Goal: Information Seeking & Learning: Check status

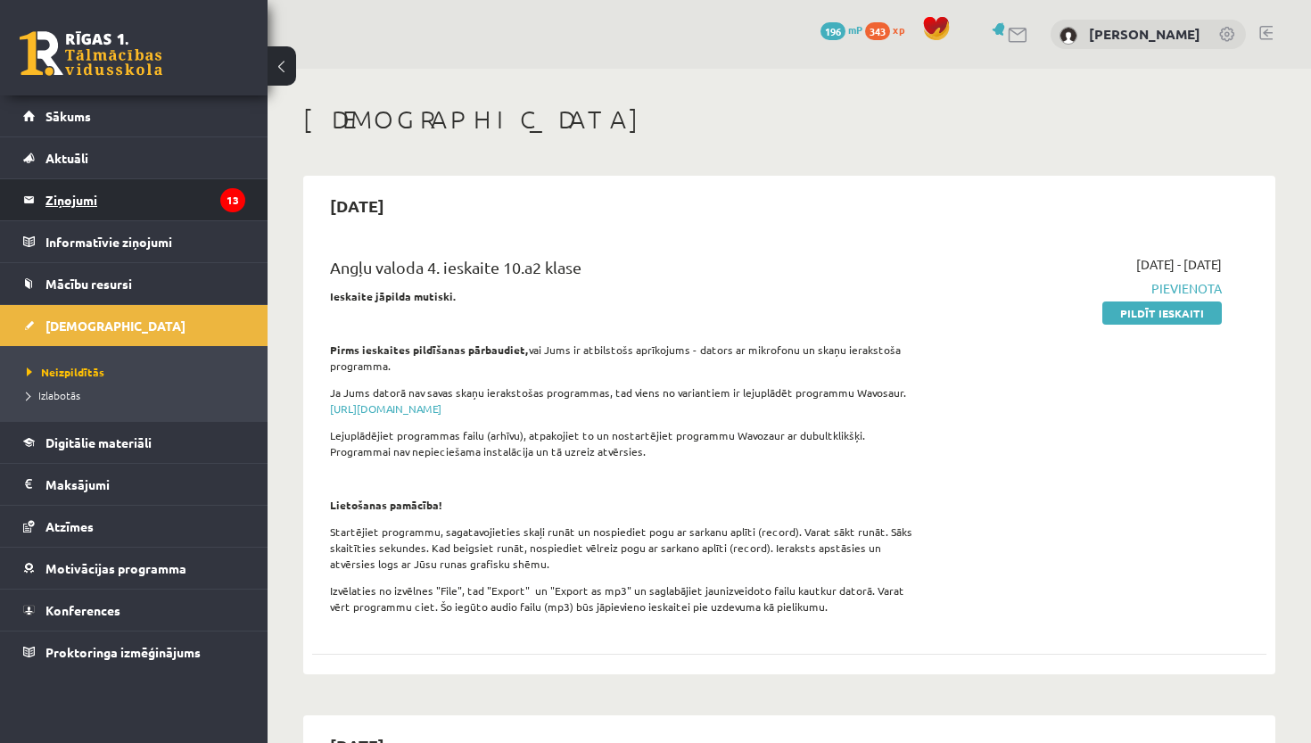
click at [139, 201] on legend "Ziņojumi 13" at bounding box center [145, 199] width 200 height 41
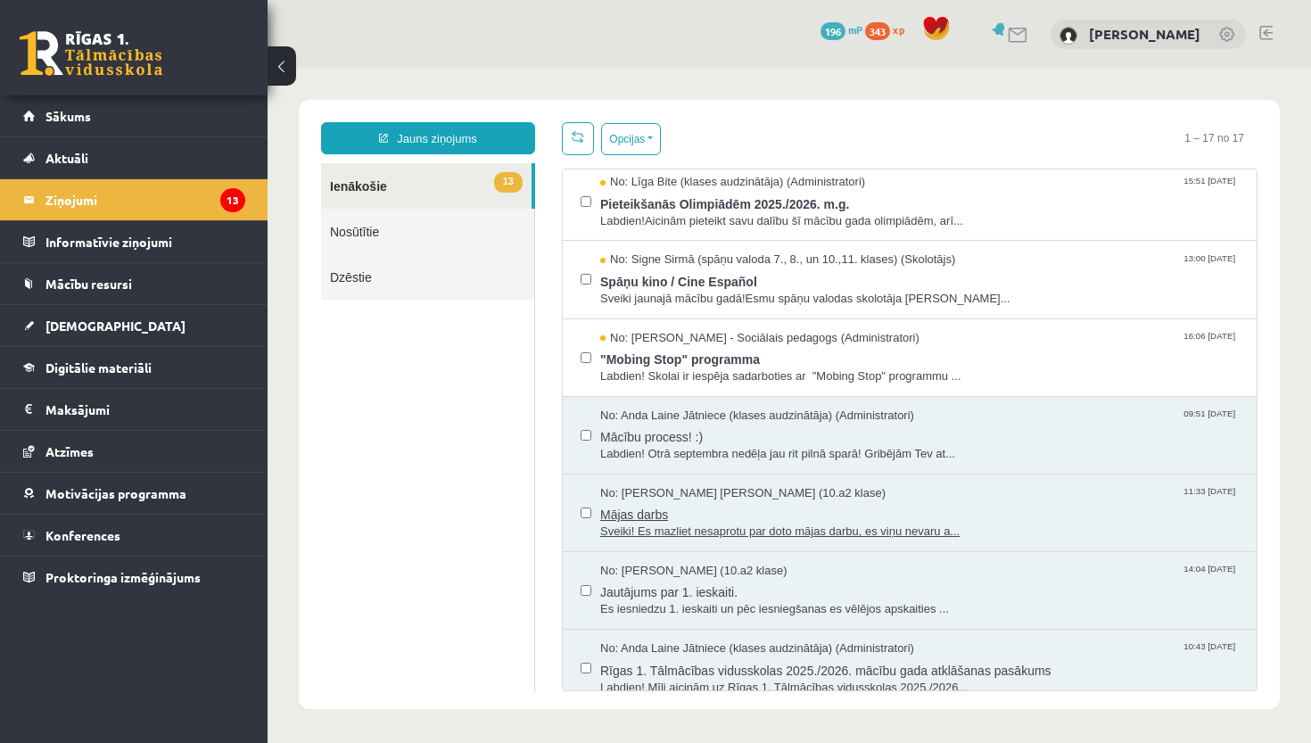
scroll to position [782, 0]
click at [818, 447] on span "Labdien! Otrā septembra nedēļa jau rit pilnā sparā! Gribējām Tev at..." at bounding box center [919, 455] width 639 height 17
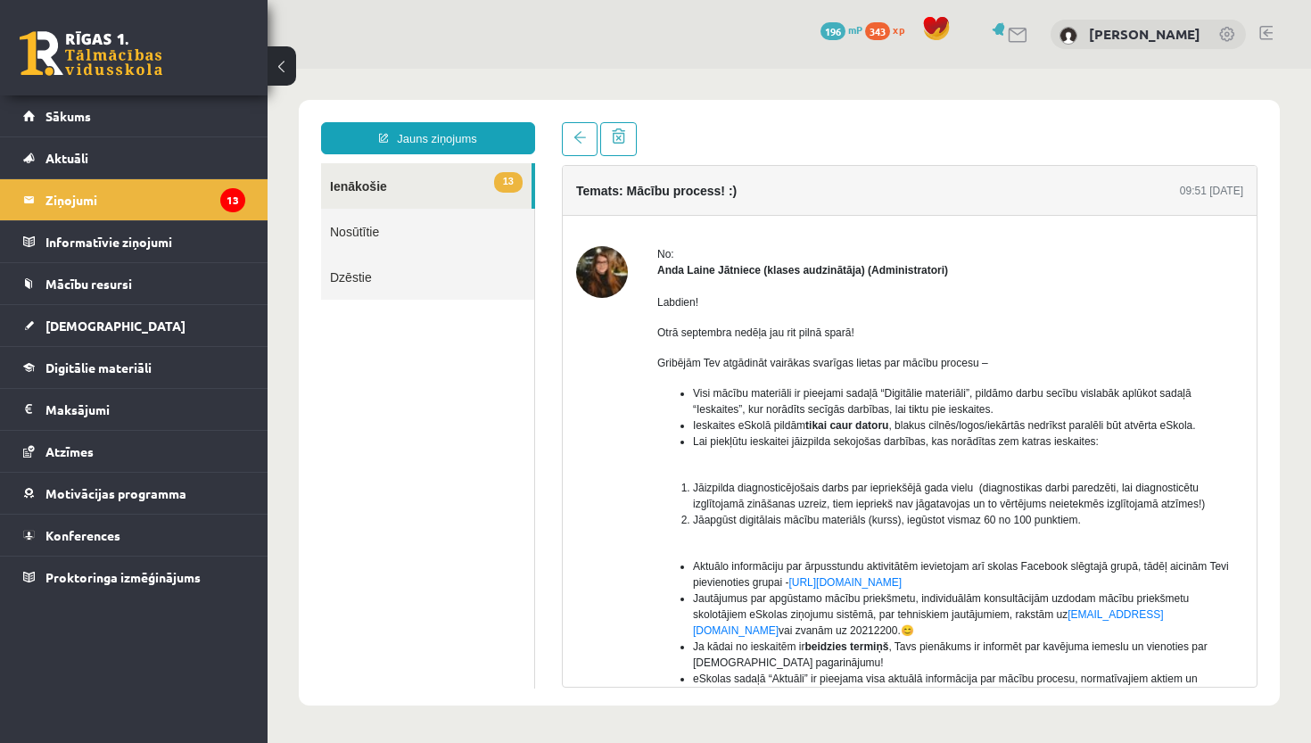
scroll to position [0, 0]
click at [584, 136] on span at bounding box center [579, 137] width 12 height 12
click at [577, 145] on link at bounding box center [580, 139] width 36 height 34
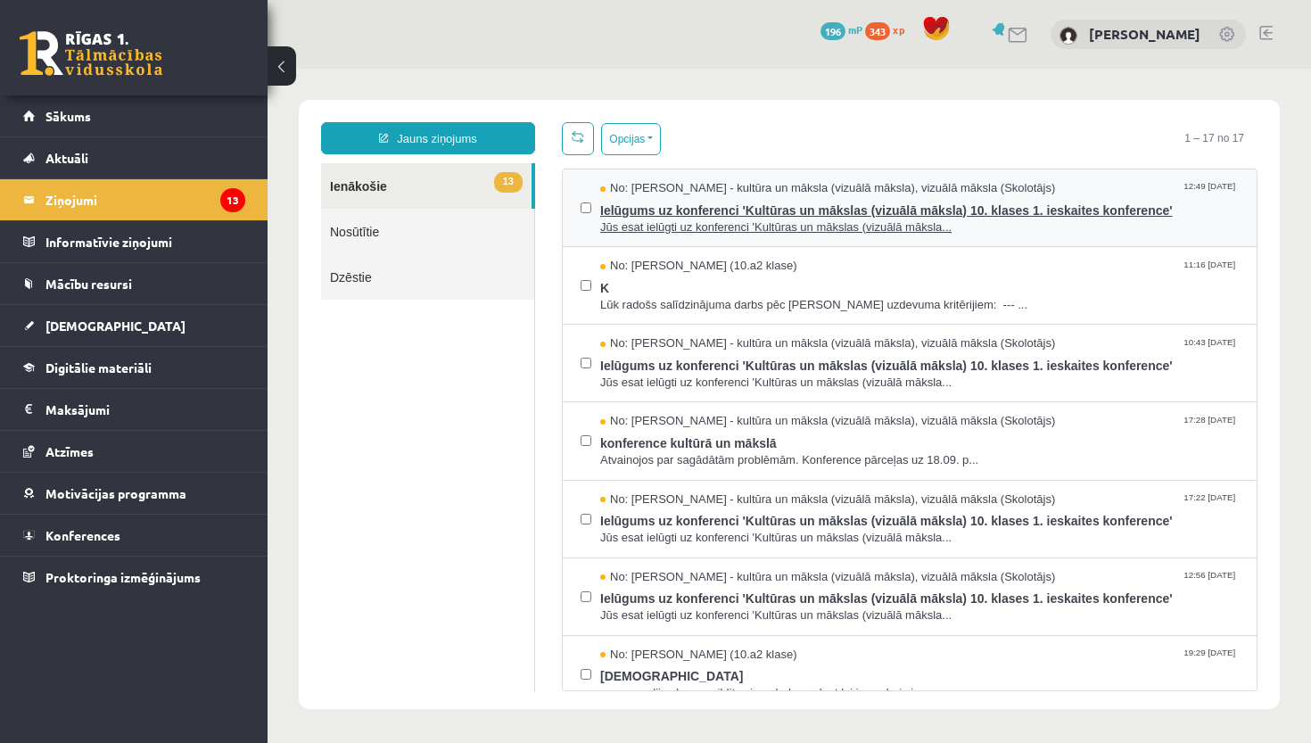
click at [643, 210] on span "Ielūgums uz konferenci 'Kultūras un mākslas (vizuālā māksla) 10. klases 1. iesk…" at bounding box center [919, 208] width 639 height 22
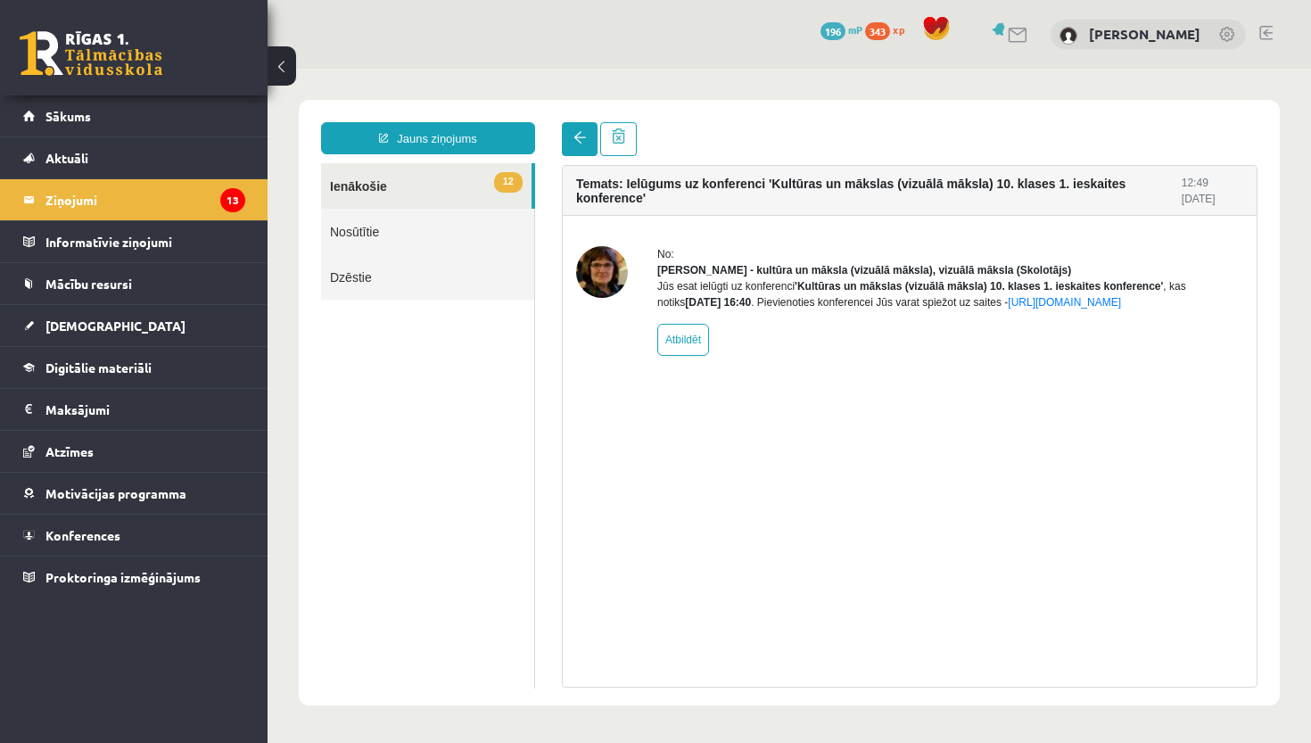
click at [589, 136] on link at bounding box center [580, 139] width 36 height 34
click at [570, 127] on link at bounding box center [580, 139] width 36 height 34
click at [576, 144] on link at bounding box center [580, 139] width 36 height 34
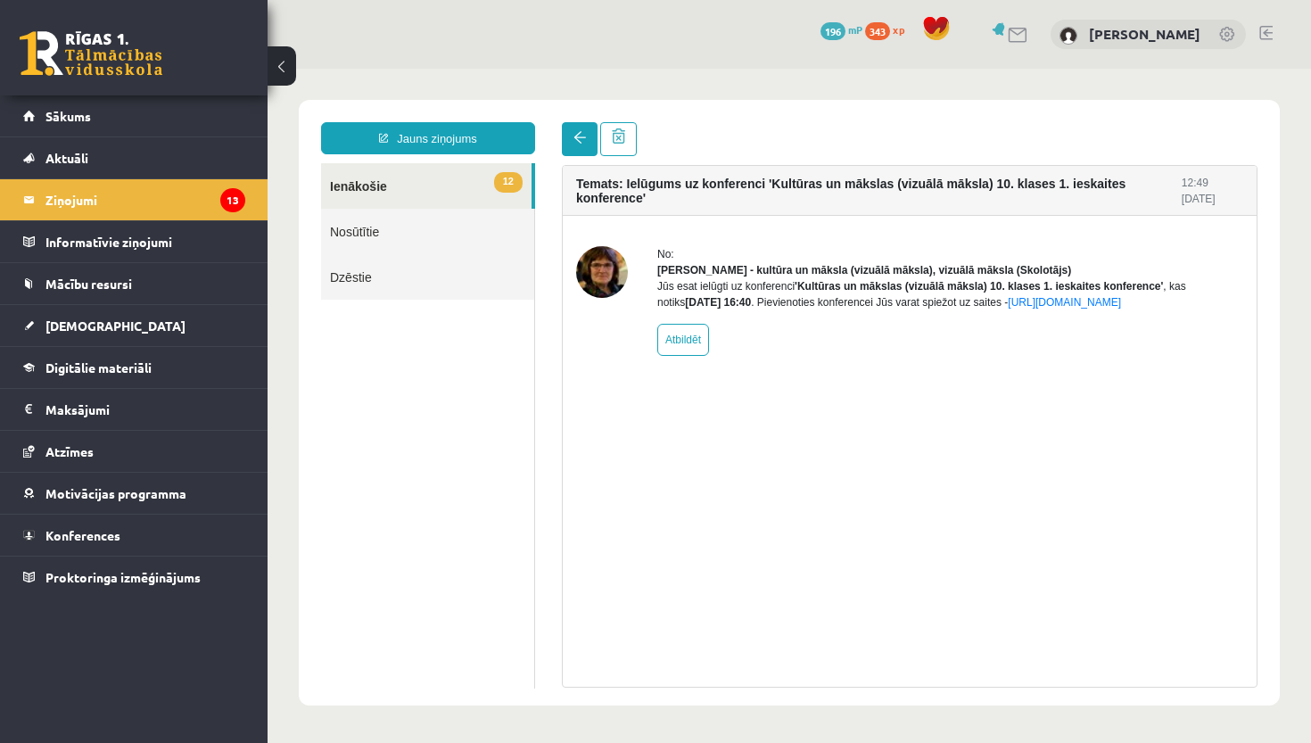
click at [585, 147] on link at bounding box center [580, 139] width 36 height 34
click at [483, 181] on link "12 Ienākošie" at bounding box center [426, 185] width 210 height 45
click at [568, 143] on link at bounding box center [580, 139] width 36 height 34
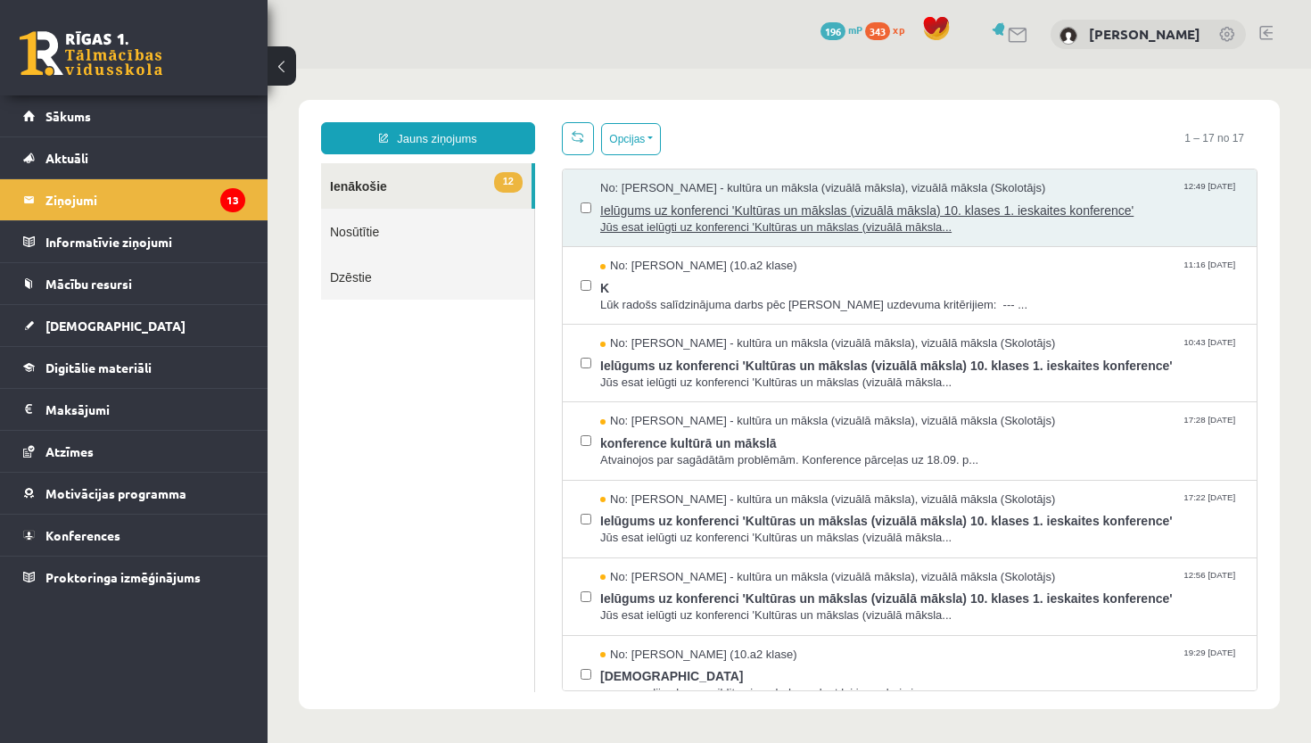
click at [628, 212] on span "Ielūgums uz konferenci 'Kultūras un mākslas (vizuālā māksla) 10. klases 1. iesk…" at bounding box center [919, 208] width 639 height 22
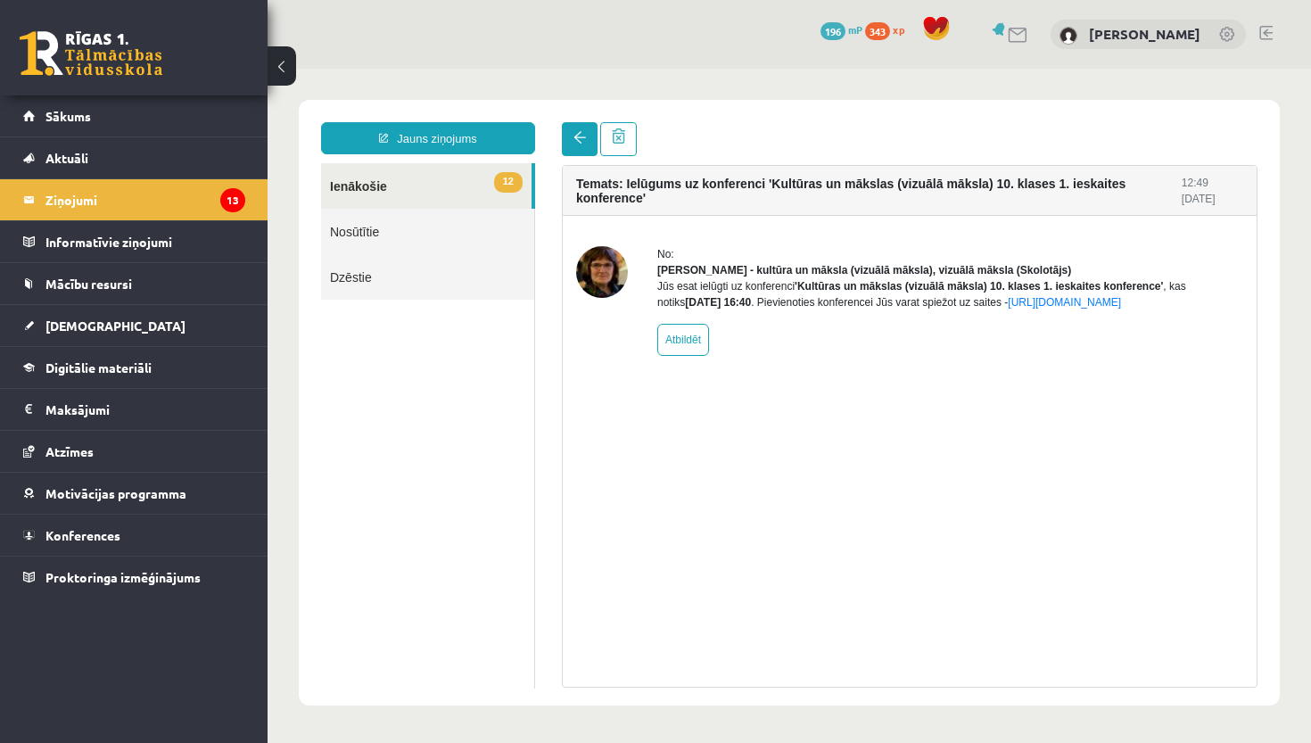
click at [577, 140] on span at bounding box center [579, 137] width 12 height 12
click at [578, 131] on link at bounding box center [580, 139] width 36 height 34
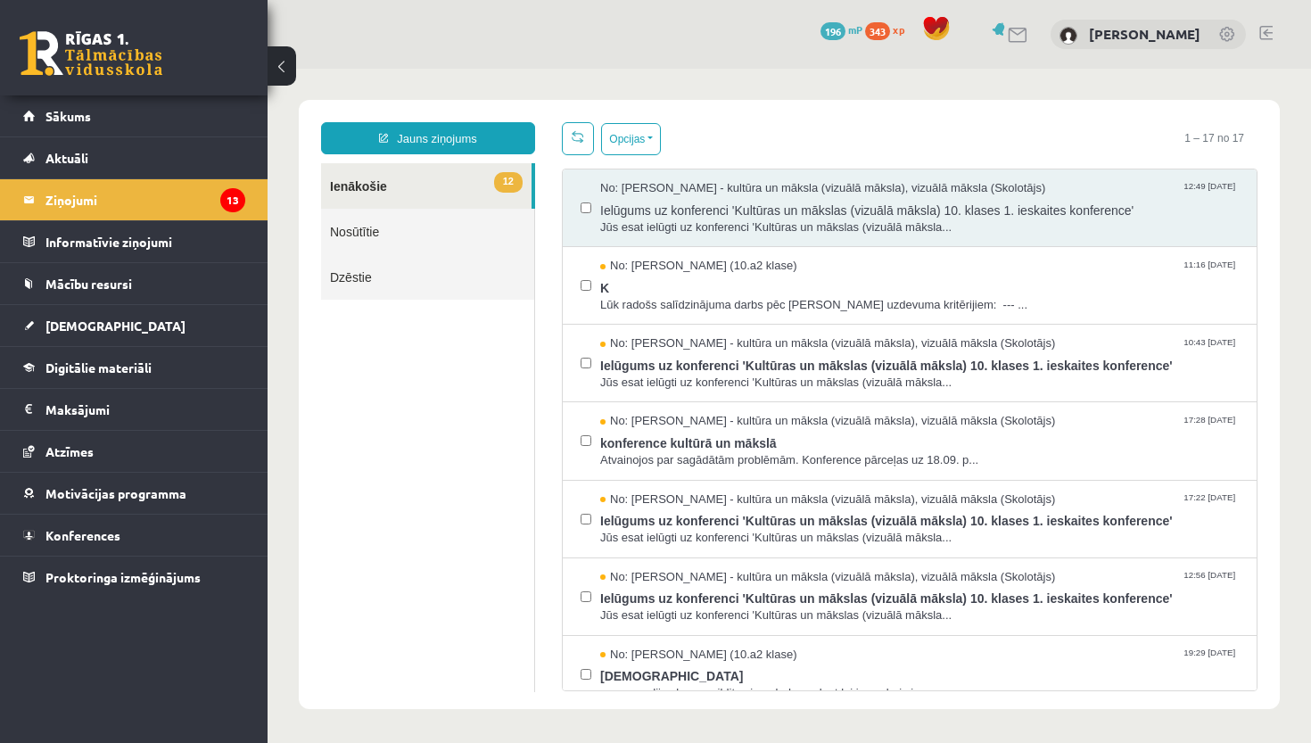
click at [589, 144] on link at bounding box center [578, 138] width 32 height 33
click at [630, 271] on span "No: Ligita Millere (10.a2 klase)" at bounding box center [698, 266] width 197 height 17
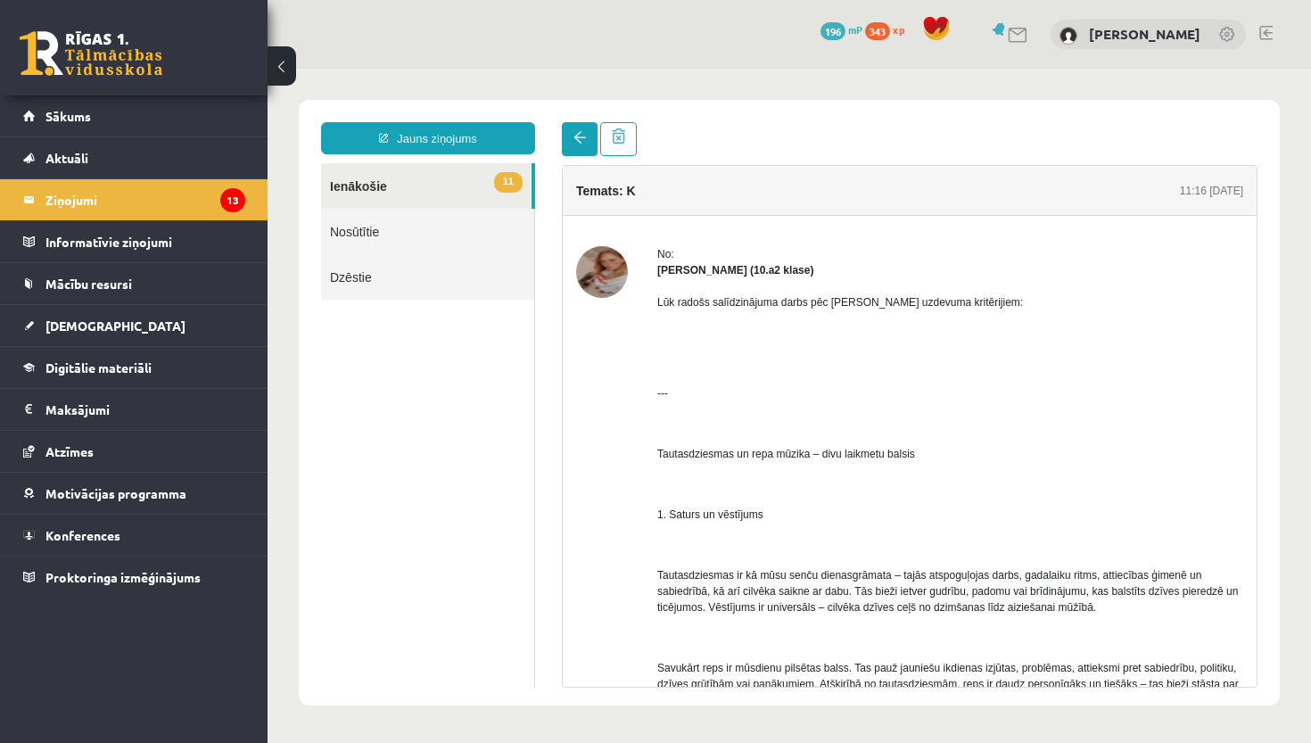
click at [586, 134] on link at bounding box center [580, 139] width 36 height 34
click at [582, 134] on span at bounding box center [579, 137] width 12 height 12
click at [572, 133] on link at bounding box center [580, 139] width 36 height 34
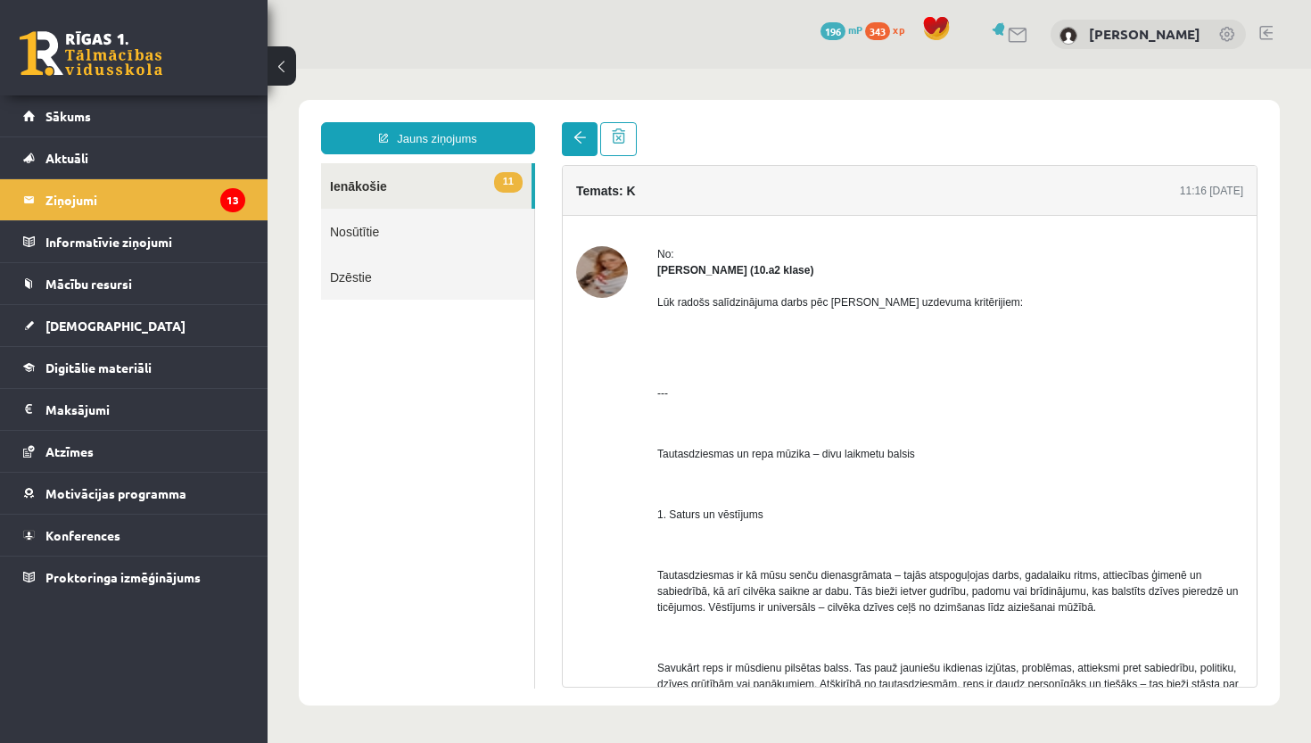
click at [572, 133] on link at bounding box center [580, 139] width 36 height 34
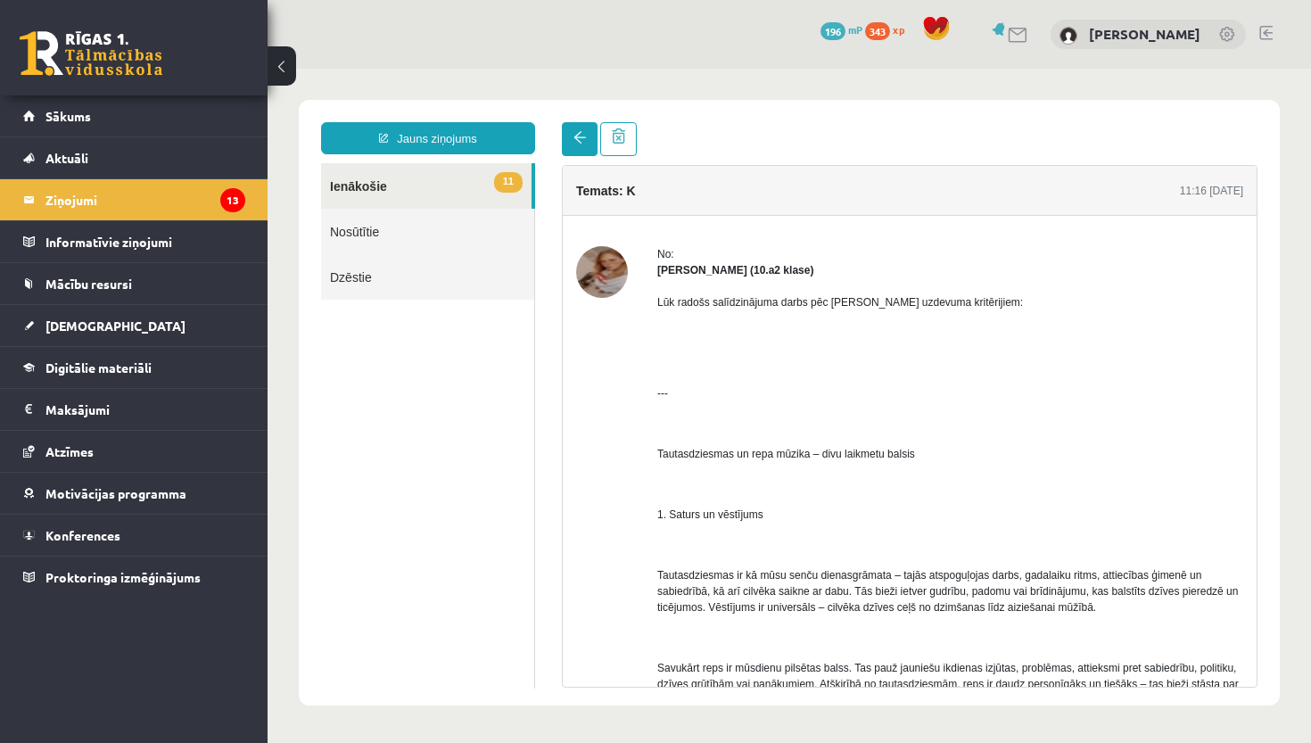
click at [572, 133] on link at bounding box center [580, 139] width 36 height 34
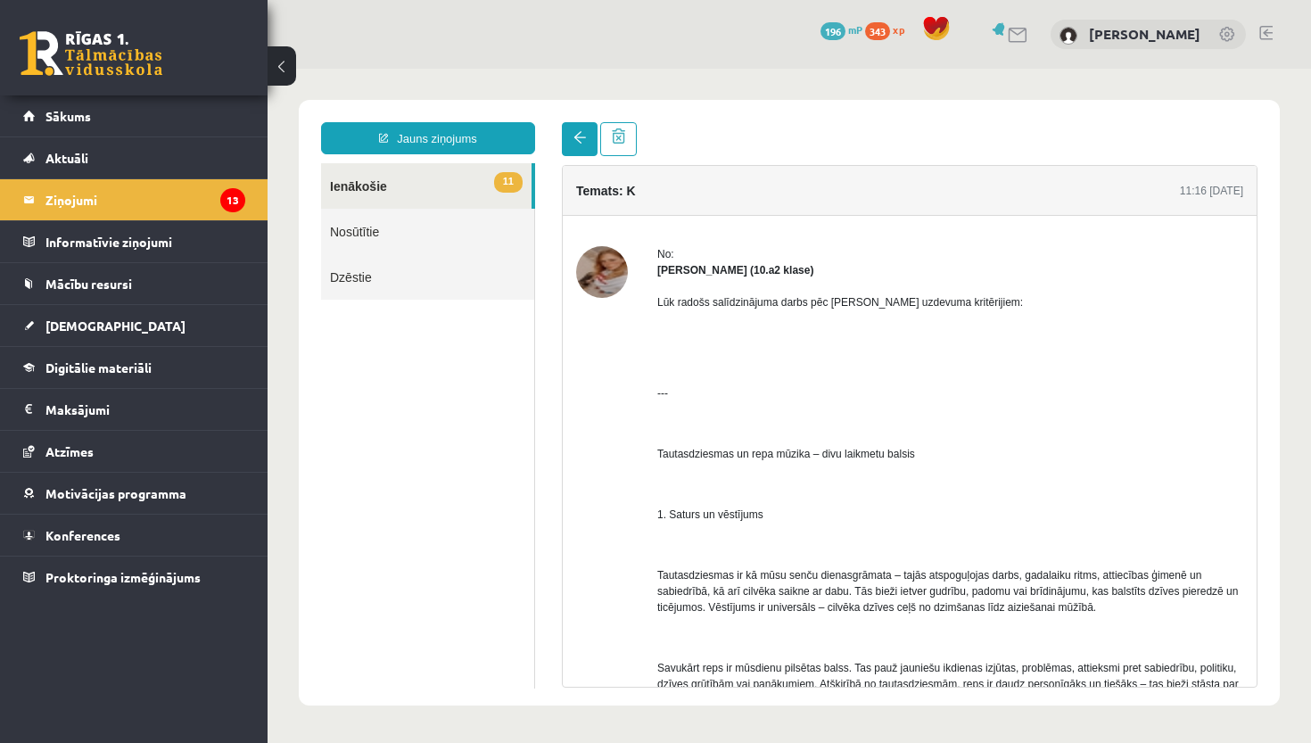
click at [572, 133] on link at bounding box center [580, 139] width 36 height 34
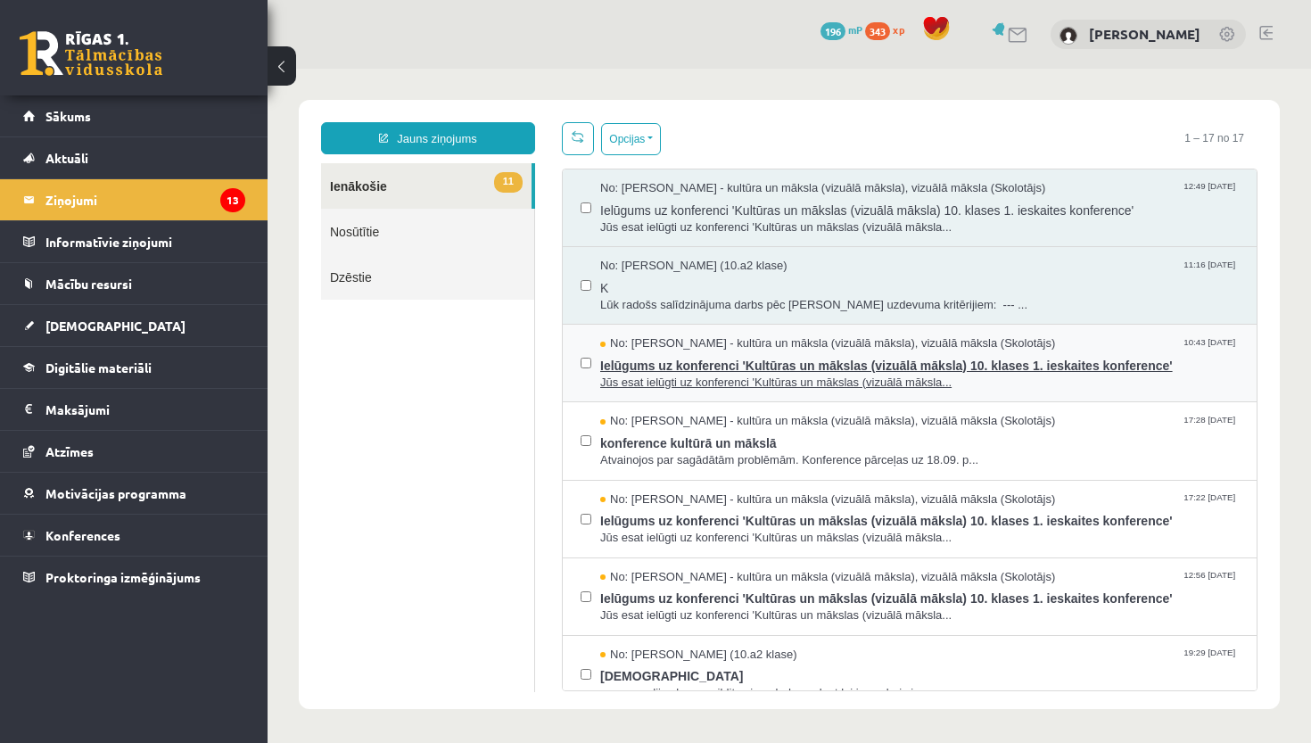
click at [647, 352] on span "Ielūgums uz konferenci 'Kultūras un mākslas (vizuālā māksla) 10. klases 1. iesk…" at bounding box center [919, 363] width 639 height 22
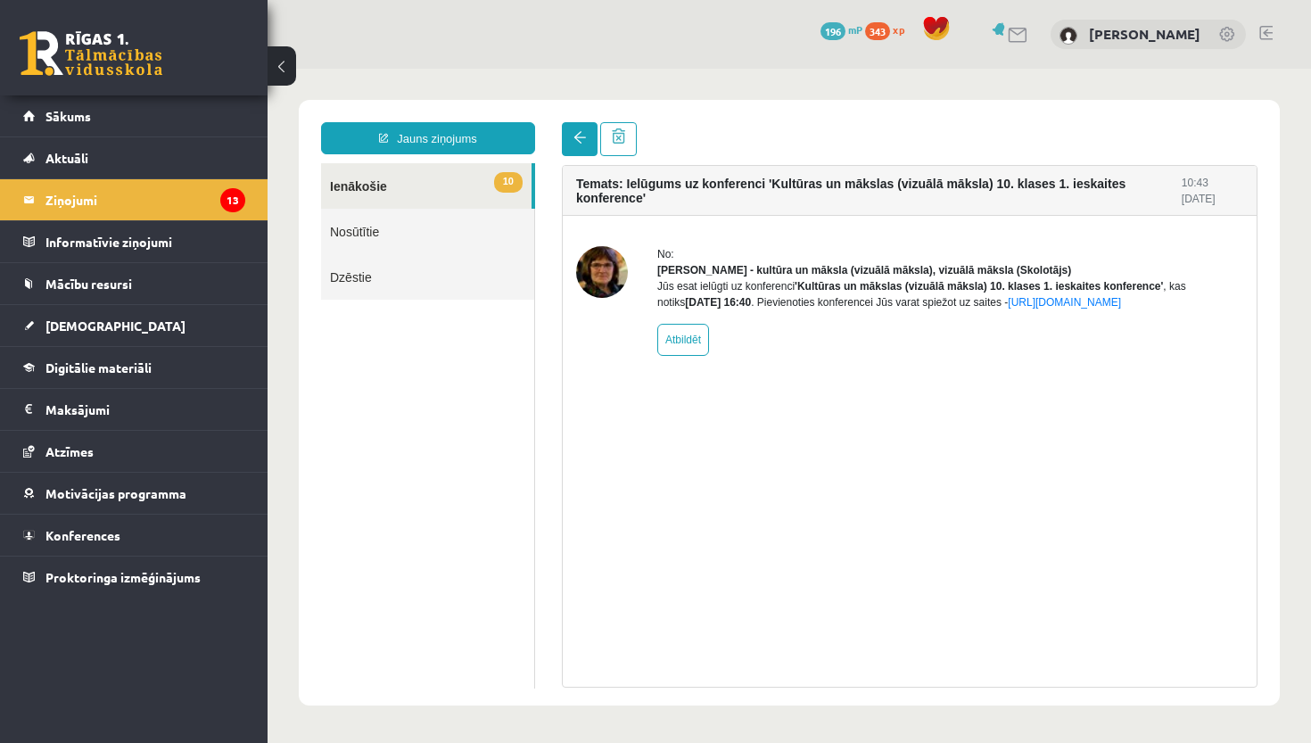
click at [581, 146] on link at bounding box center [580, 139] width 36 height 34
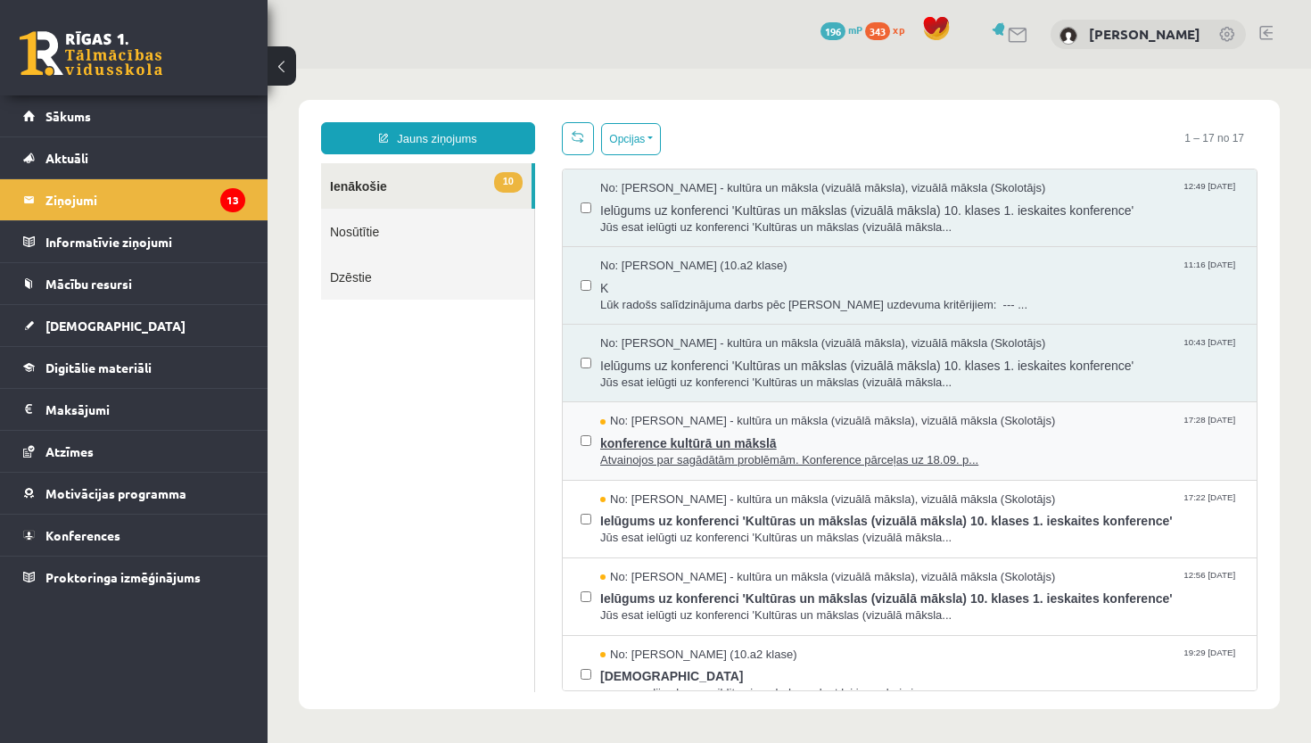
click at [749, 430] on span "konference kultūrā un mākslā" at bounding box center [919, 441] width 639 height 22
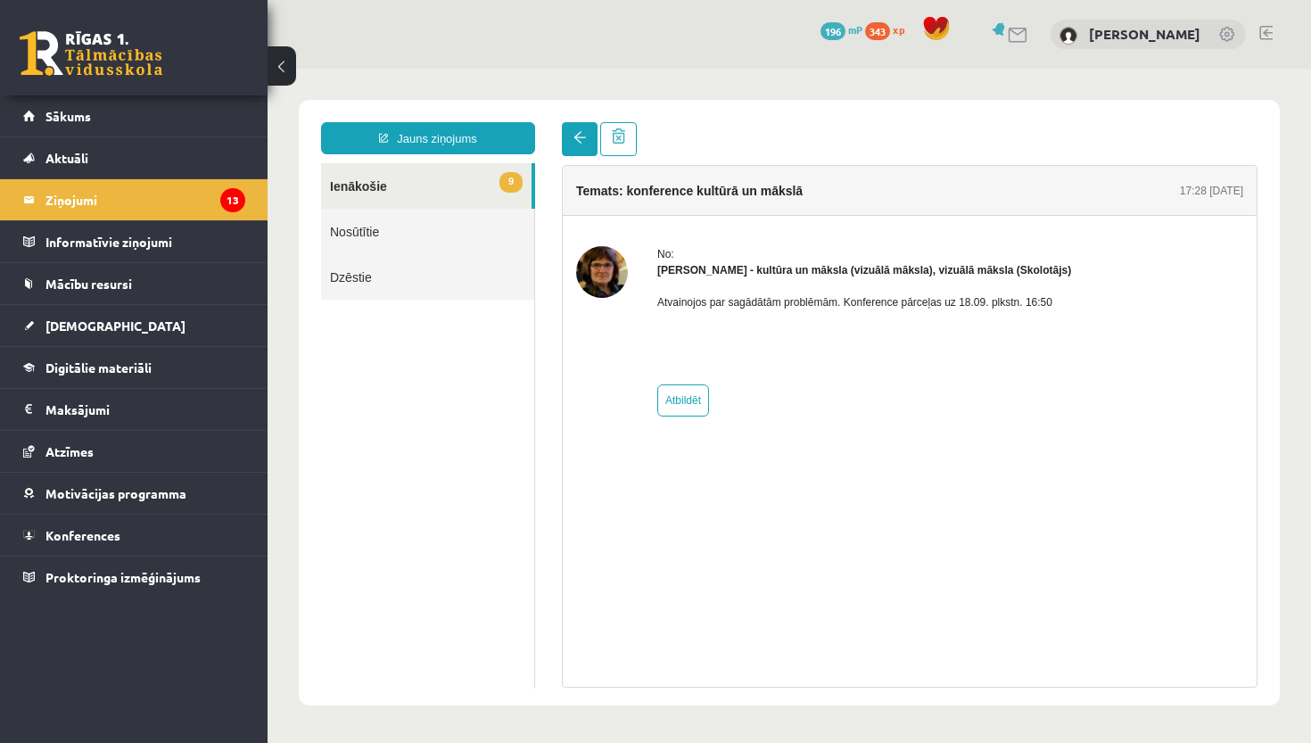
click at [573, 141] on span at bounding box center [579, 137] width 12 height 12
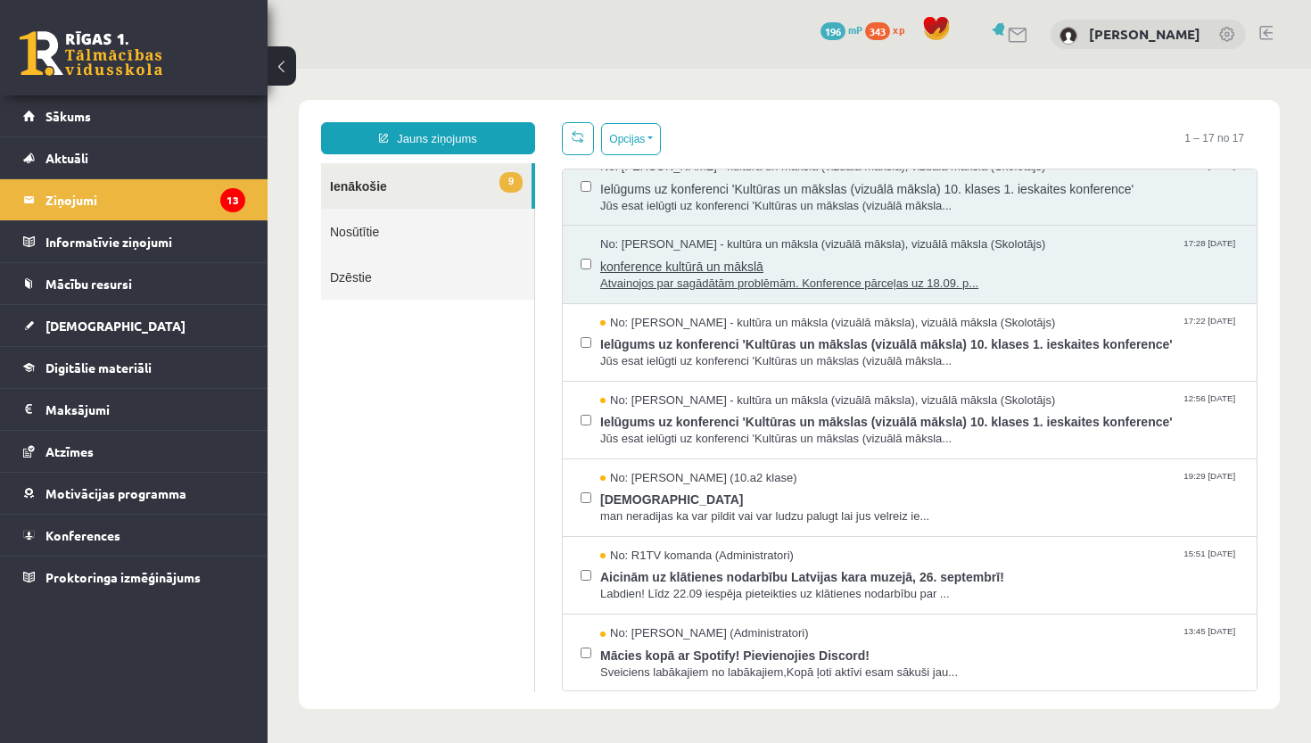
scroll to position [290, 0]
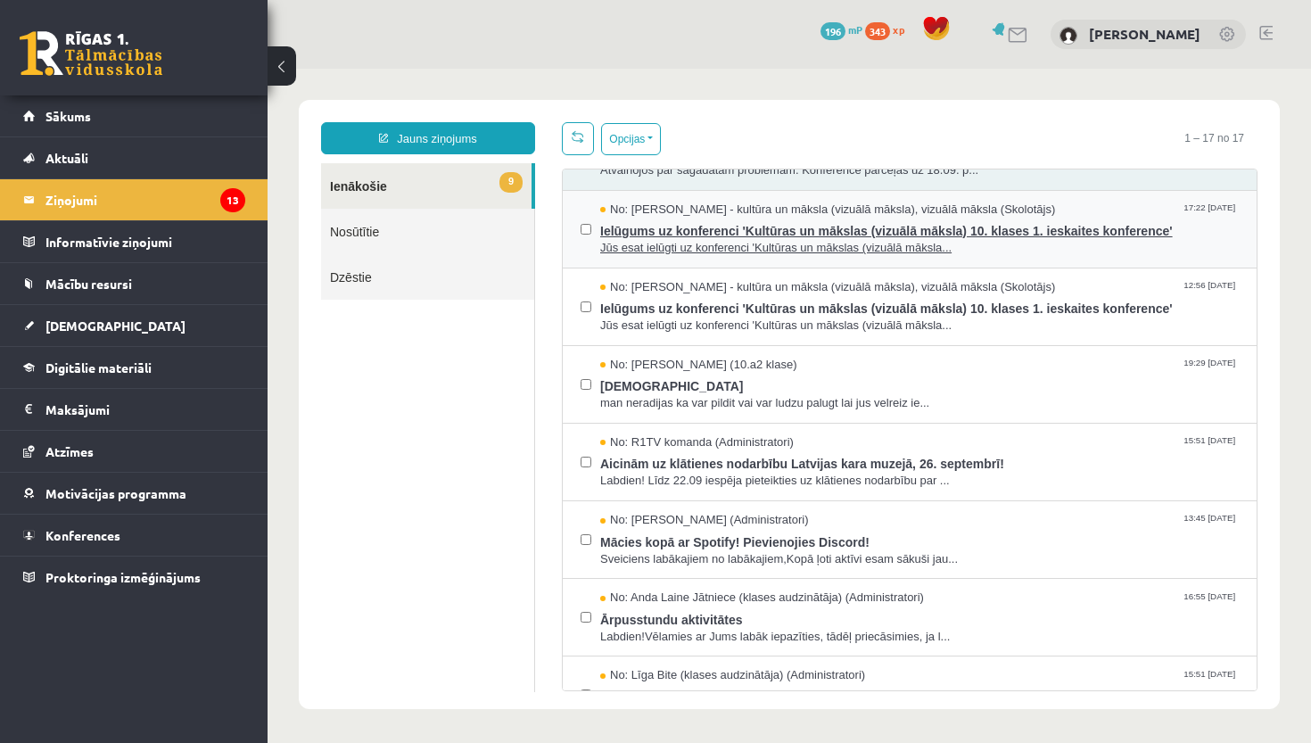
click at [784, 245] on span "Jūs esat ielūgti uz konferenci 'Kultūras un mākslas (vizuālā māksla..." at bounding box center [919, 248] width 639 height 17
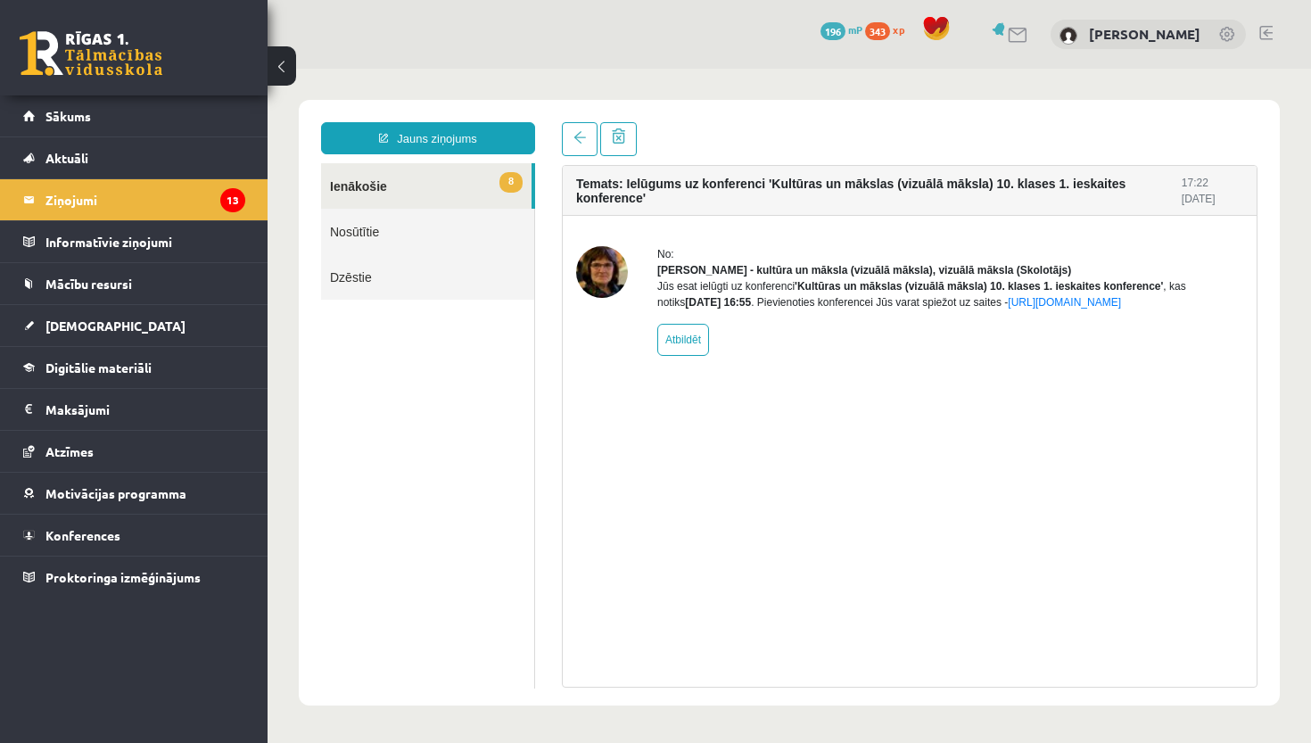
scroll to position [0, 0]
click at [586, 139] on link at bounding box center [580, 139] width 36 height 34
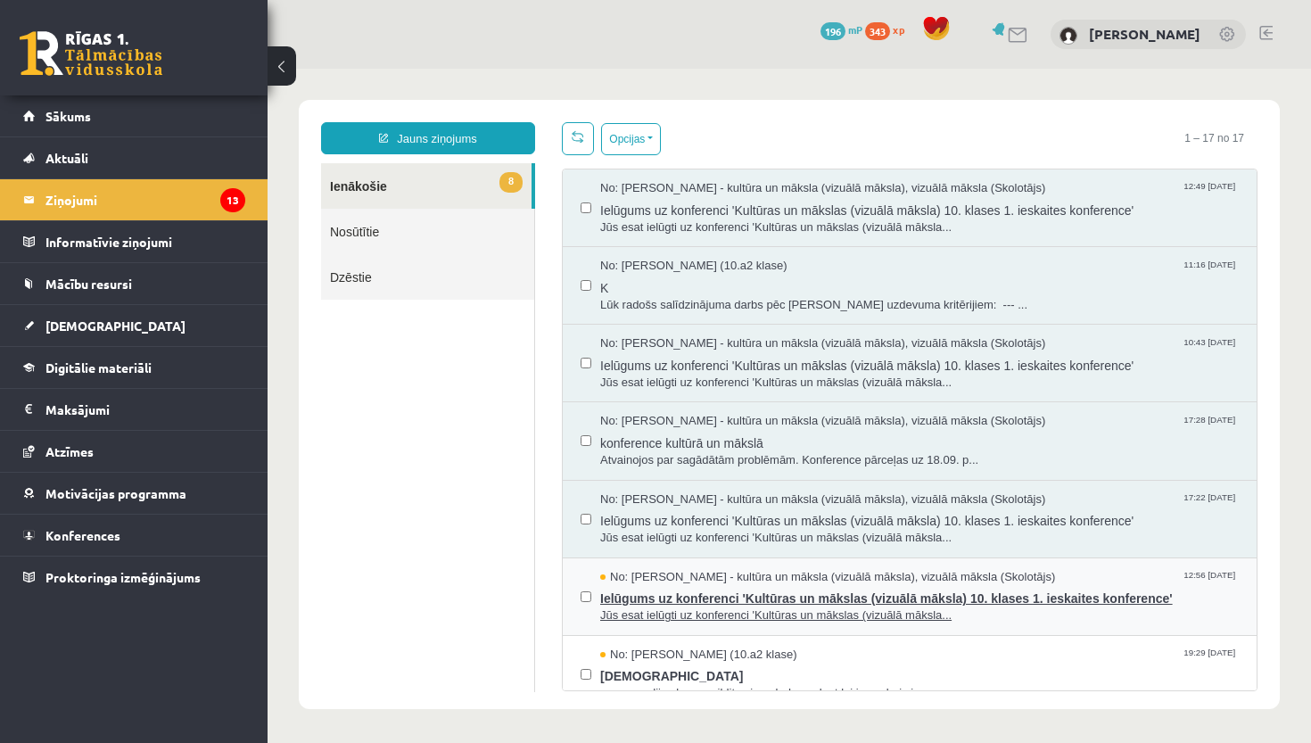
click at [687, 573] on span "No: Ilze Kolka - kultūra un māksla (vizuālā māksla), vizuālā māksla (Skolotājs)" at bounding box center [827, 577] width 455 height 17
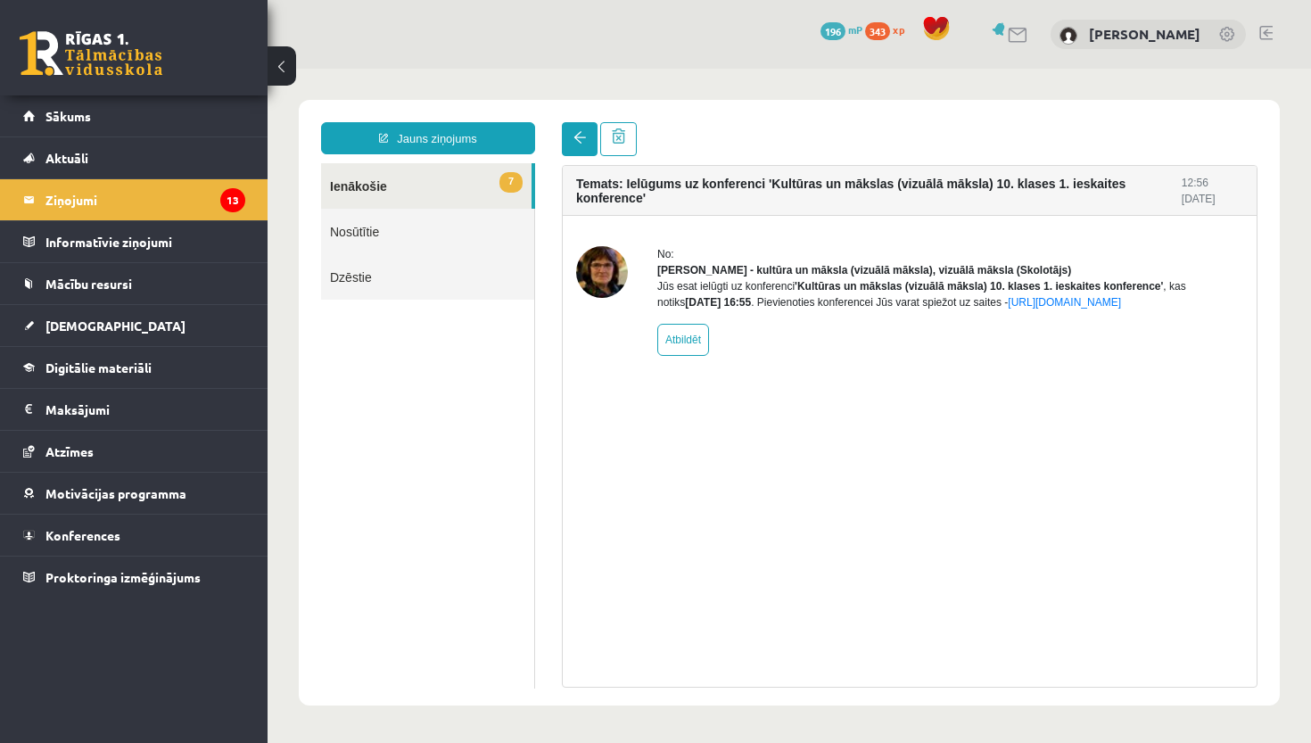
click at [581, 151] on link at bounding box center [580, 139] width 36 height 34
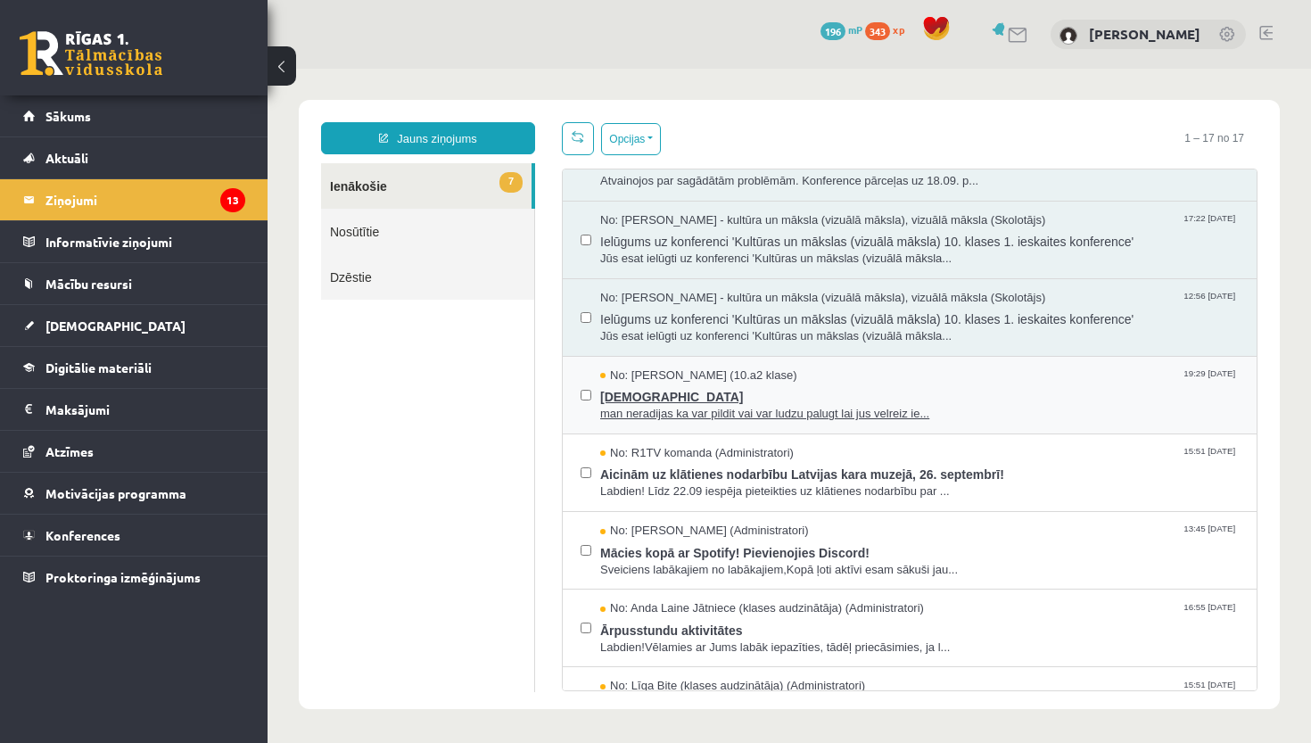
click at [744, 384] on span "ieskaite" at bounding box center [919, 394] width 639 height 22
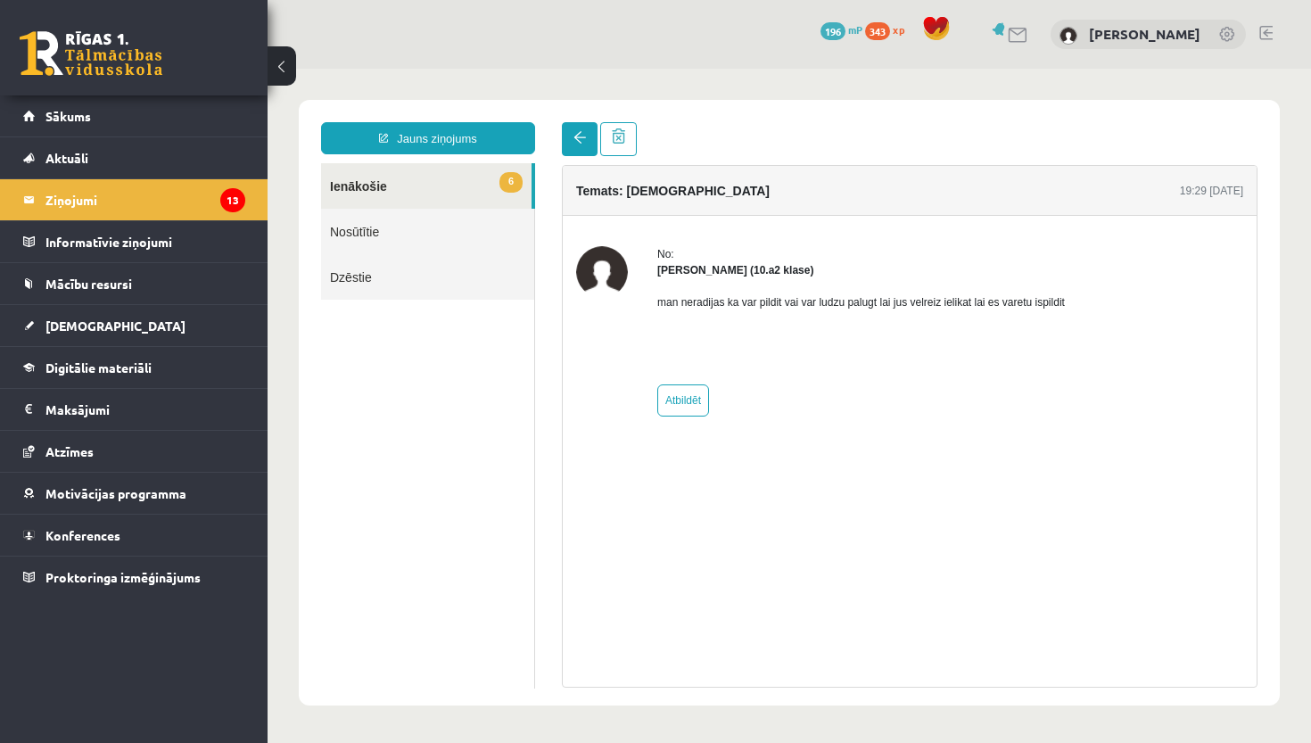
click at [570, 145] on link at bounding box center [580, 139] width 36 height 34
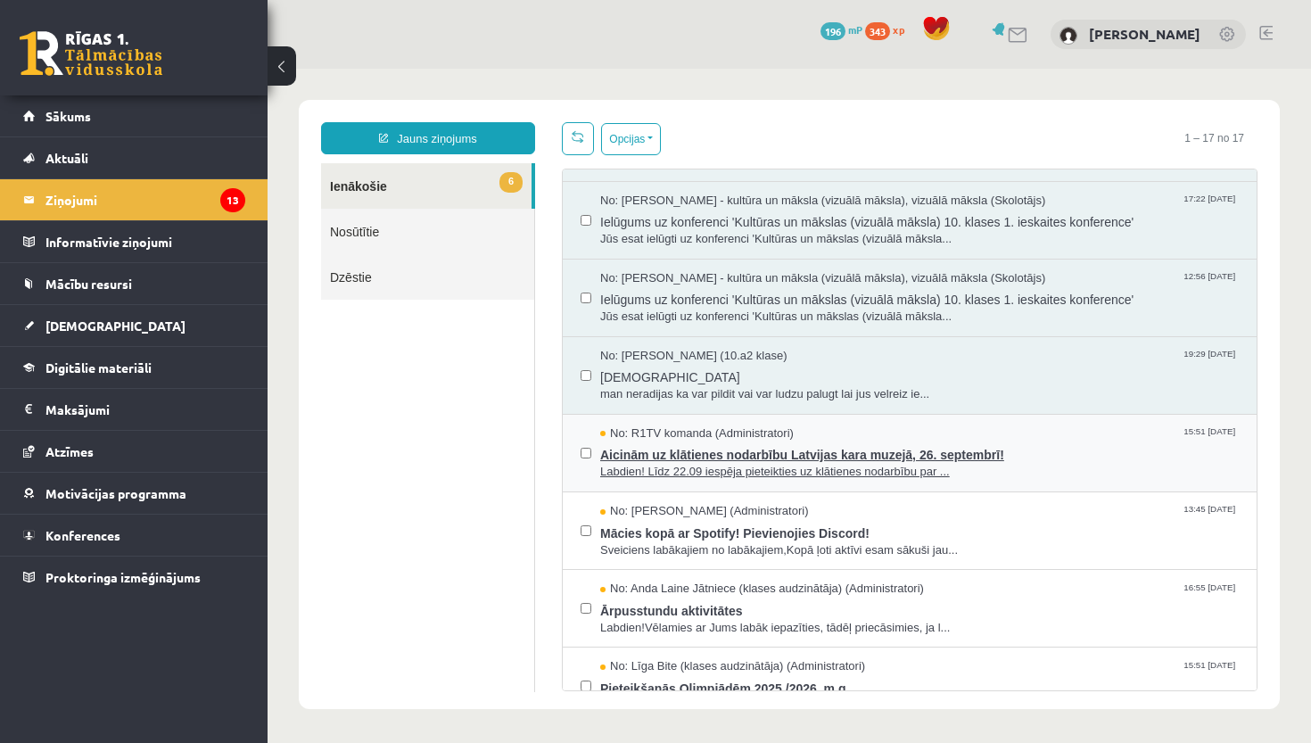
click at [741, 454] on span "Aicinām uz klātienes nodarbību Latvijas kara muzejā, 26. septembrī!" at bounding box center [919, 452] width 639 height 22
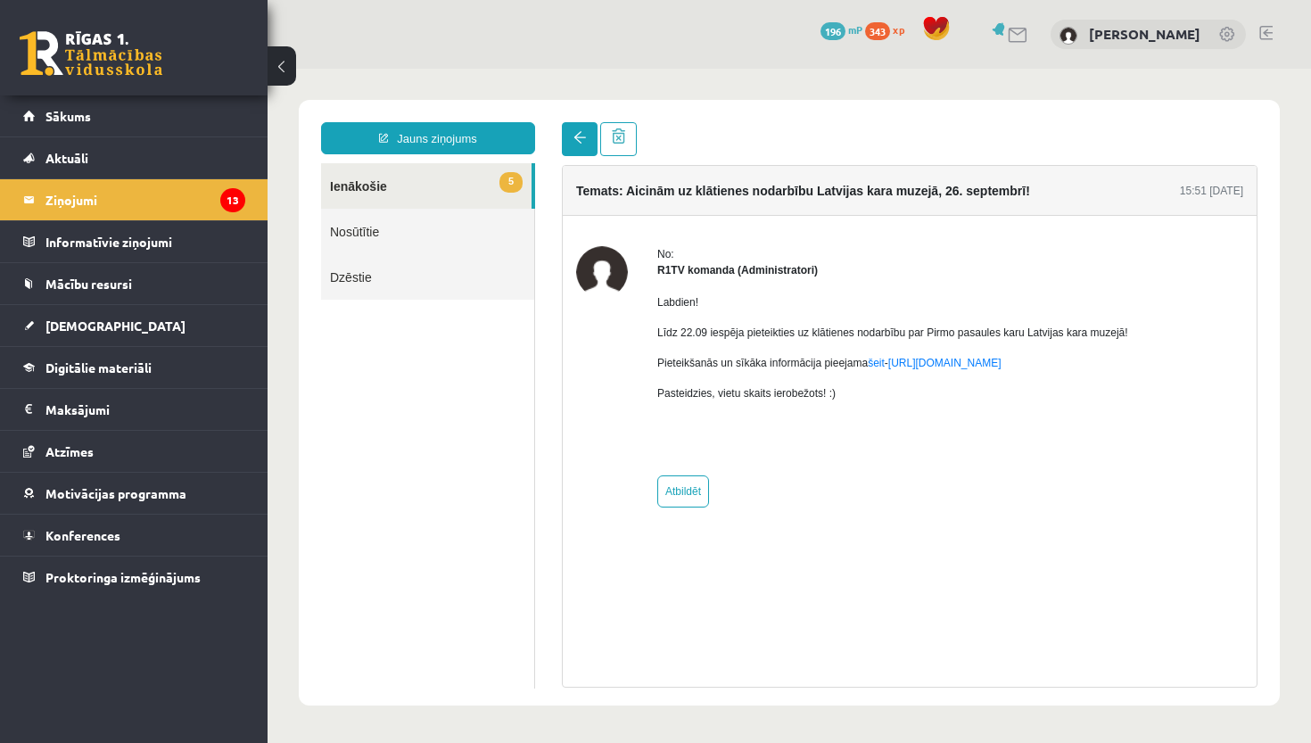
click at [581, 142] on span at bounding box center [579, 137] width 12 height 12
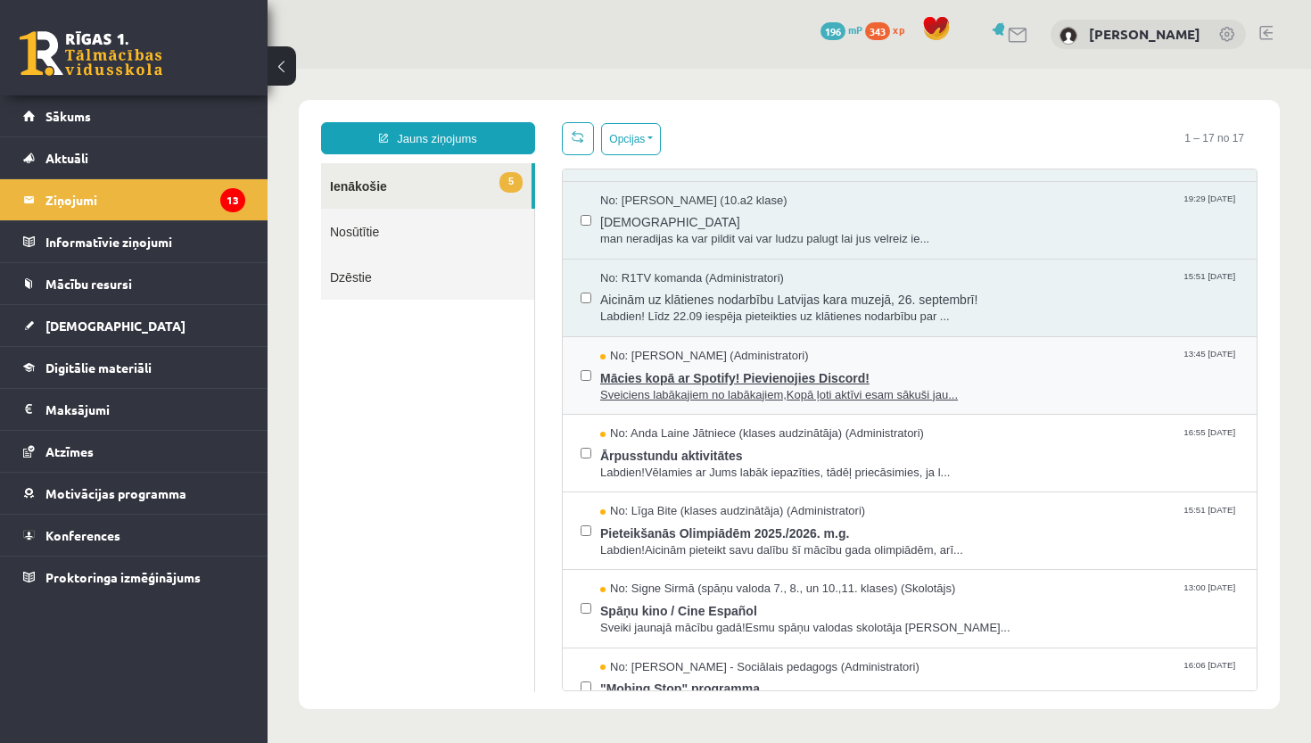
click at [738, 368] on span "Mācies kopā ar Spotify! Pievienojies Discord!" at bounding box center [919, 376] width 639 height 22
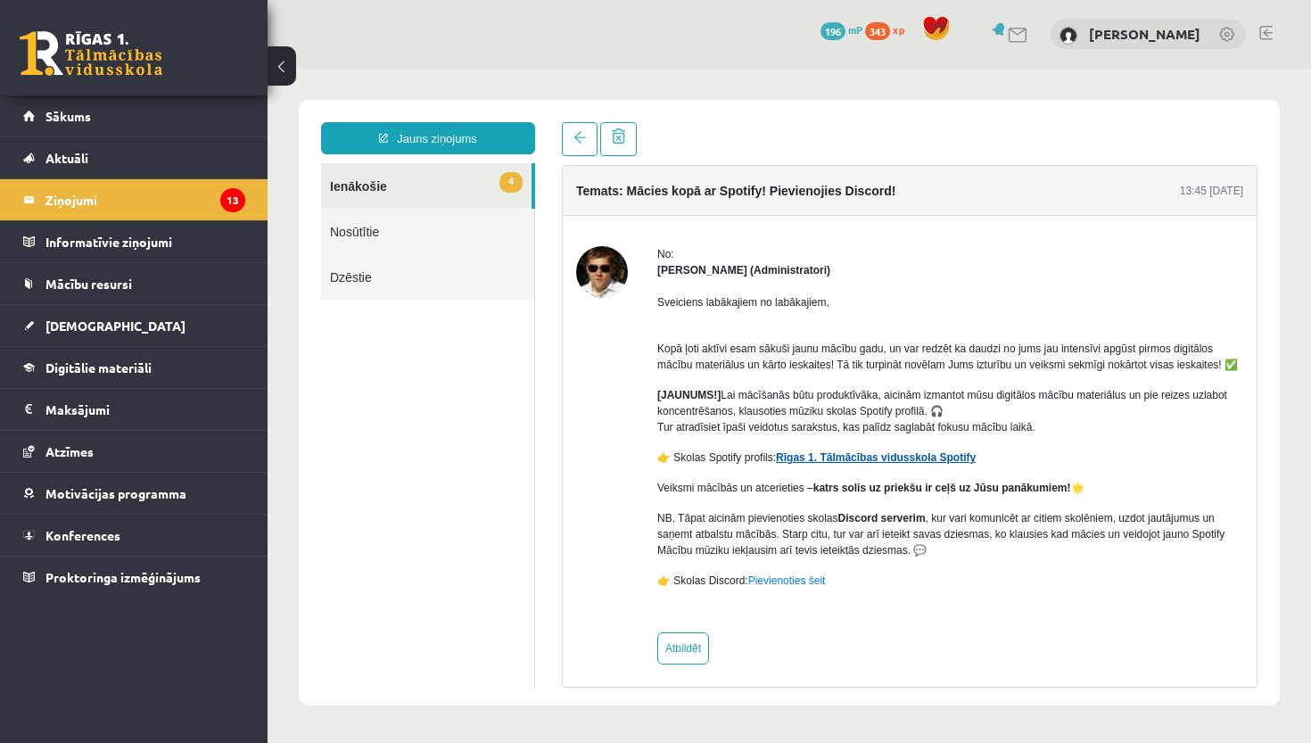
click at [847, 464] on link "Rīgas 1. Tālmācības vidusskola Spotify" at bounding box center [876, 457] width 200 height 12
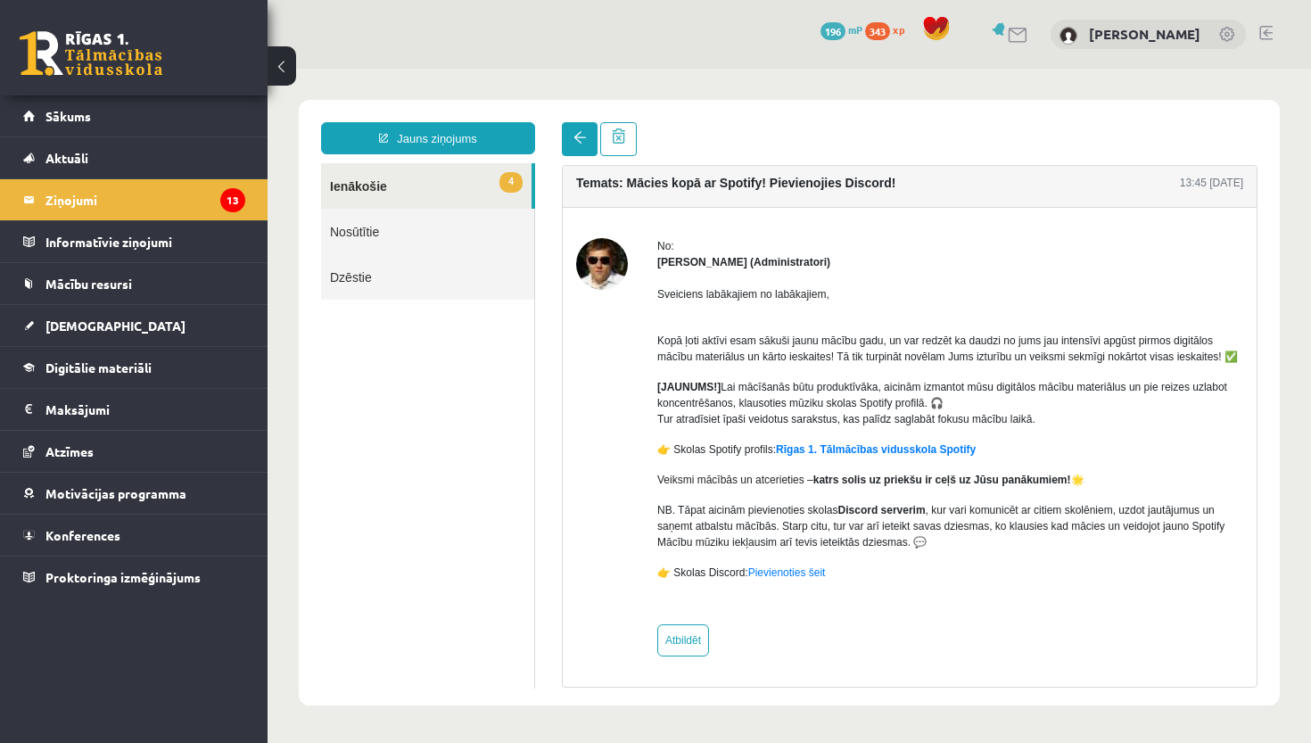
click at [576, 129] on link at bounding box center [580, 139] width 36 height 34
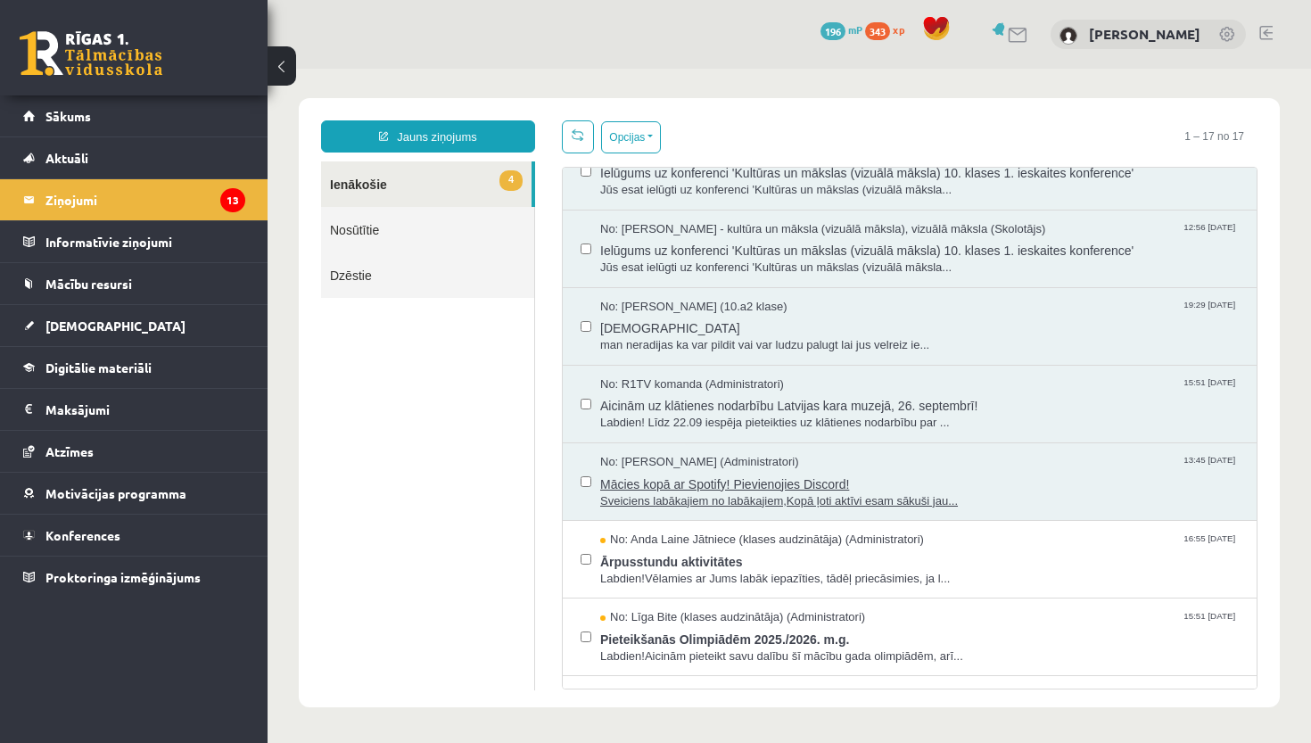
scroll to position [345, 0]
click at [725, 552] on span "Ārpusstundu aktivitātes" at bounding box center [919, 560] width 639 height 22
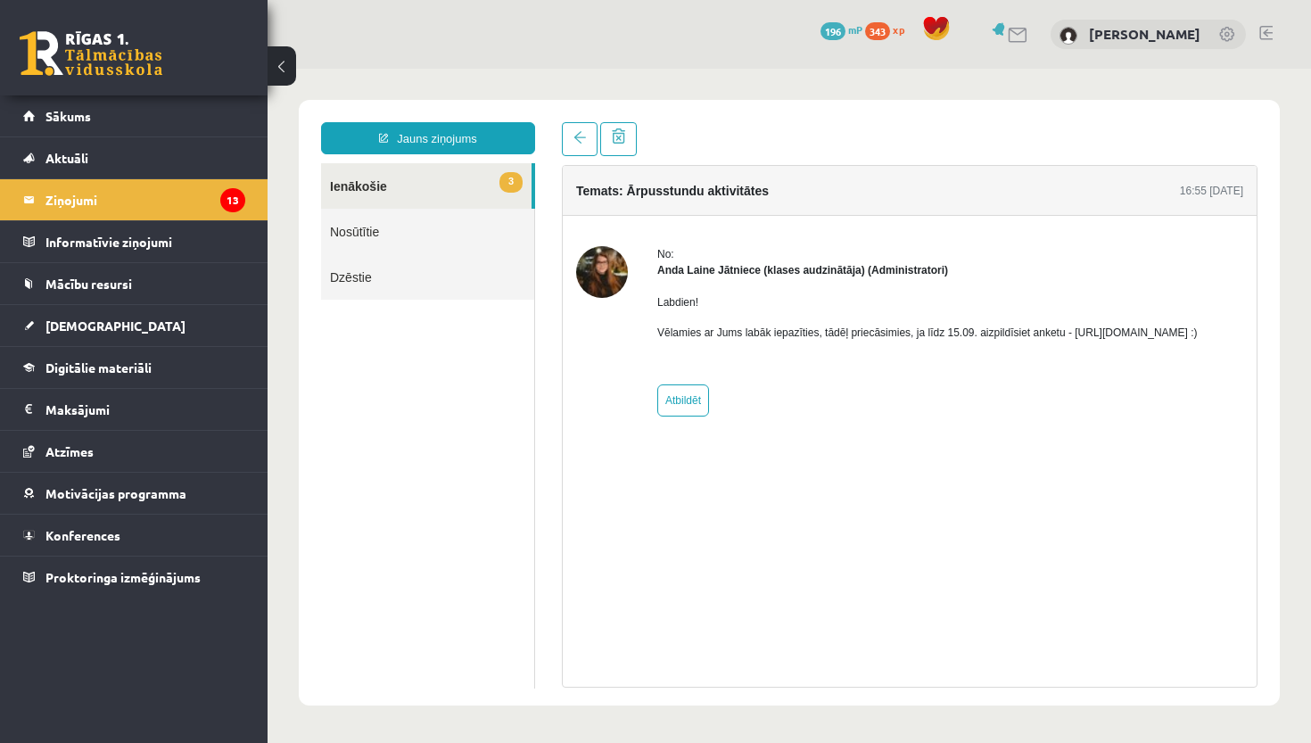
scroll to position [0, 0]
drag, startPoint x: 783, startPoint y: 350, endPoint x: 656, endPoint y: 350, distance: 126.6
click at [656, 350] on div "No: Anda Laine Jātniece (klases audzinātāja) (Administratori) Labdien! Vēlamies…" at bounding box center [909, 331] width 667 height 170
drag, startPoint x: 656, startPoint y: 350, endPoint x: 846, endPoint y: 369, distance: 191.0
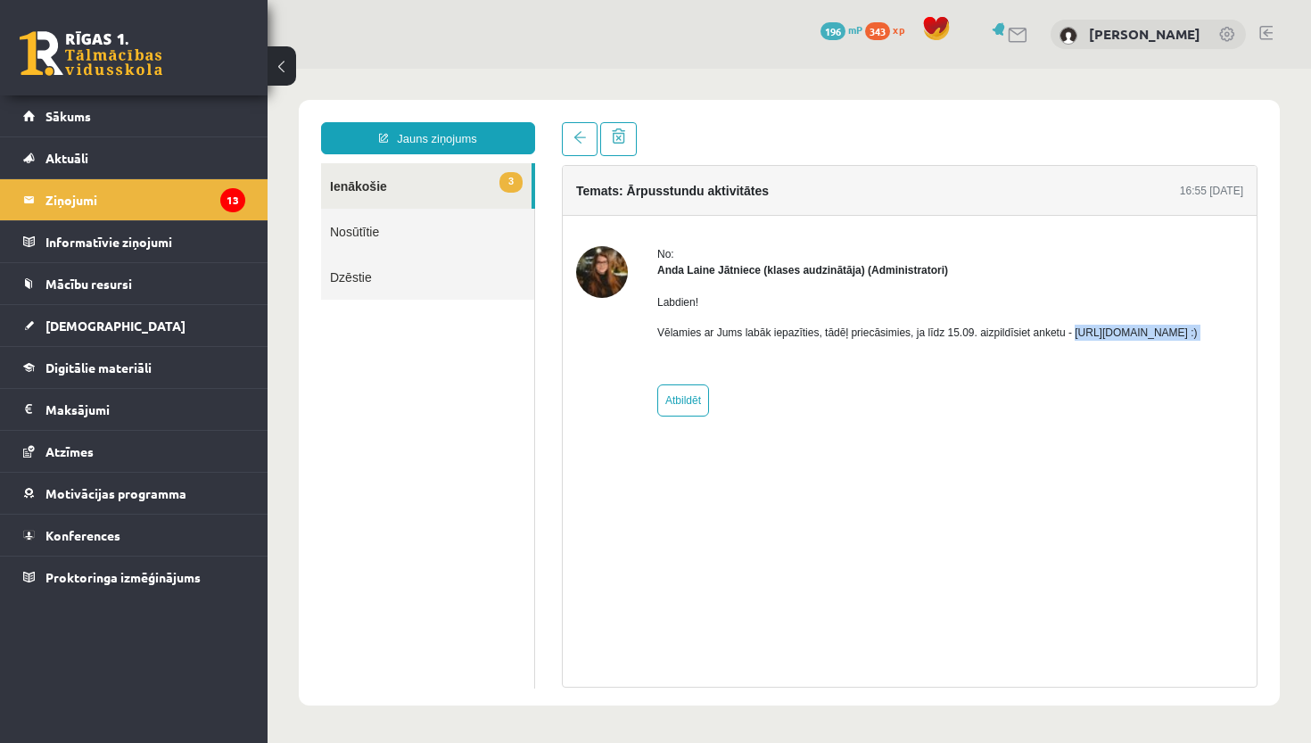
click at [846, 369] on div "No: Anda Laine Jātniece (klases audzinātāja) (Administratori) Labdien! Vēlamies…" at bounding box center [909, 331] width 667 height 170
copy p "https://forms.gle/mVxkUEapGFxHM7hU7 :)"
click at [456, 170] on link "3 Ienākošie" at bounding box center [426, 185] width 210 height 45
click at [574, 127] on link at bounding box center [580, 139] width 36 height 34
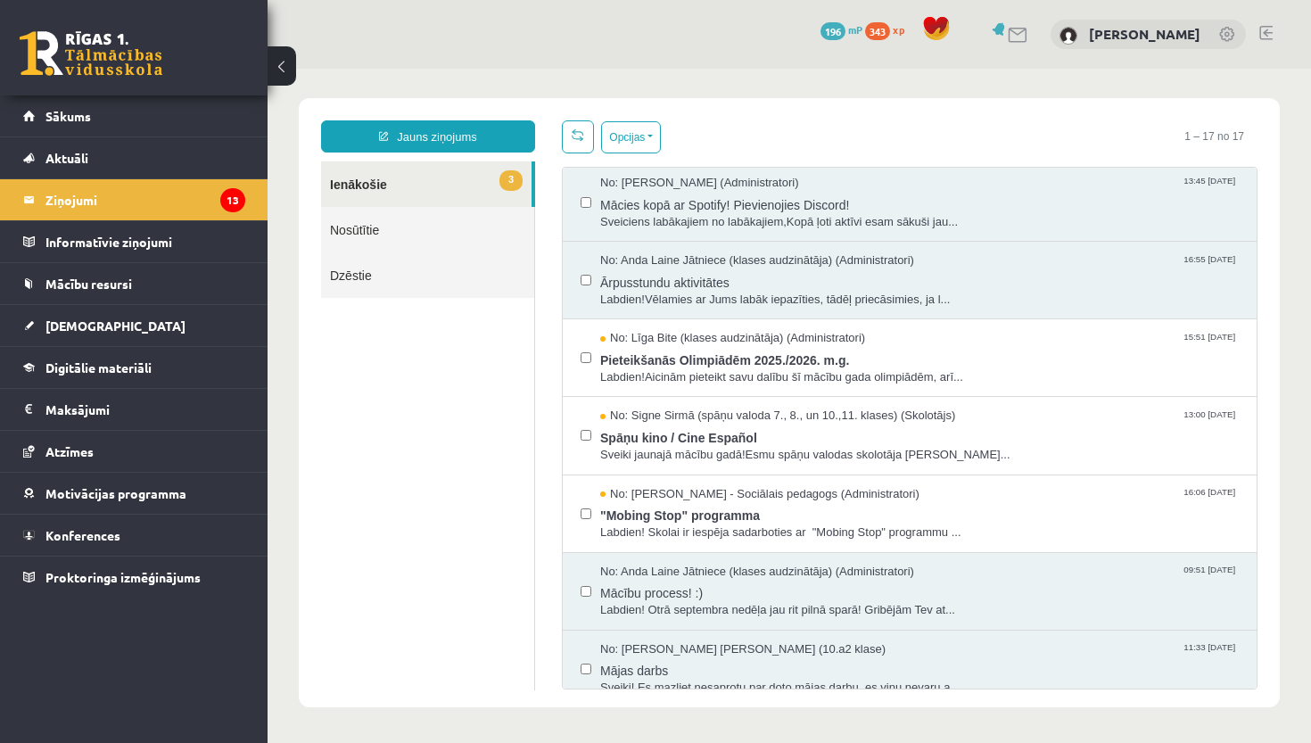
scroll to position [624, 0]
click at [759, 350] on span "Pieteikšanās Olimpiādēm 2025./2026. m.g." at bounding box center [919, 359] width 639 height 22
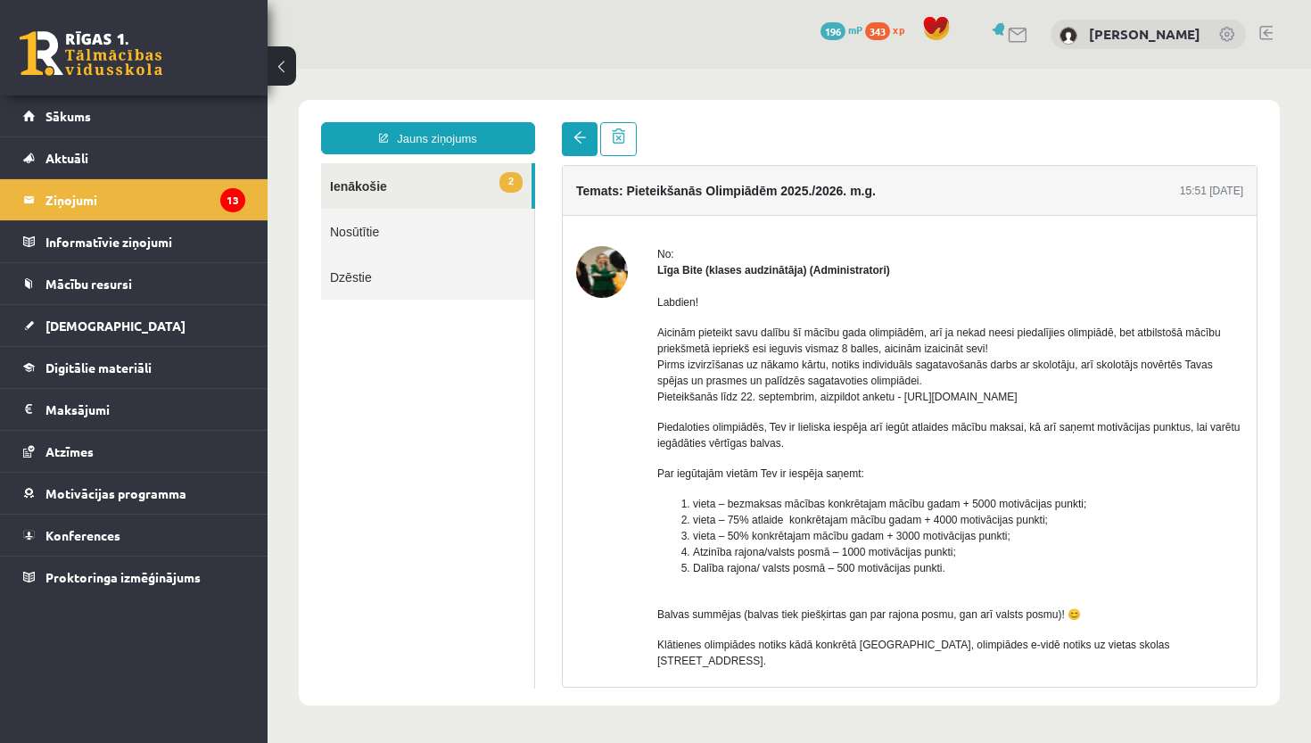
scroll to position [0, 0]
click at [577, 147] on link at bounding box center [580, 139] width 36 height 34
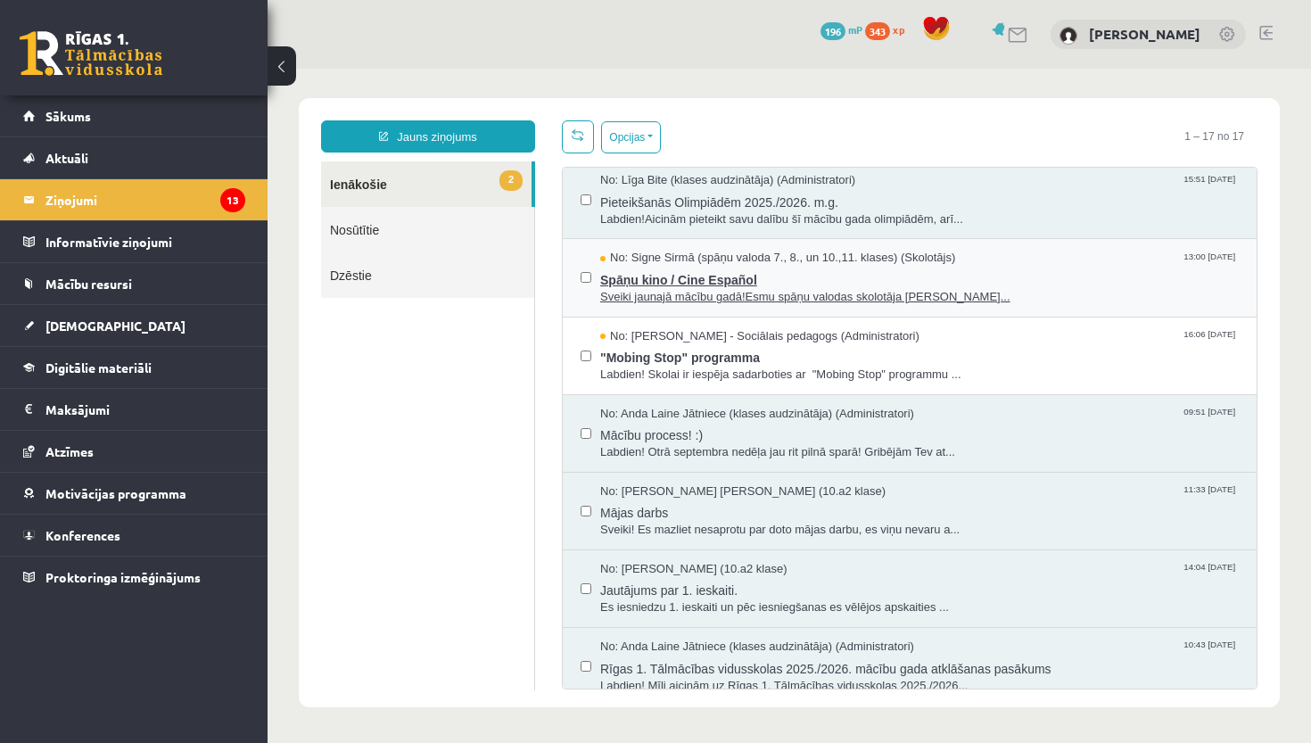
scroll to position [782, 0]
click at [730, 290] on span "Sveiki jaunajā mācību gadā!Esmu spāņu valodas skolotāja Signe Sirmā..." at bounding box center [919, 298] width 639 height 17
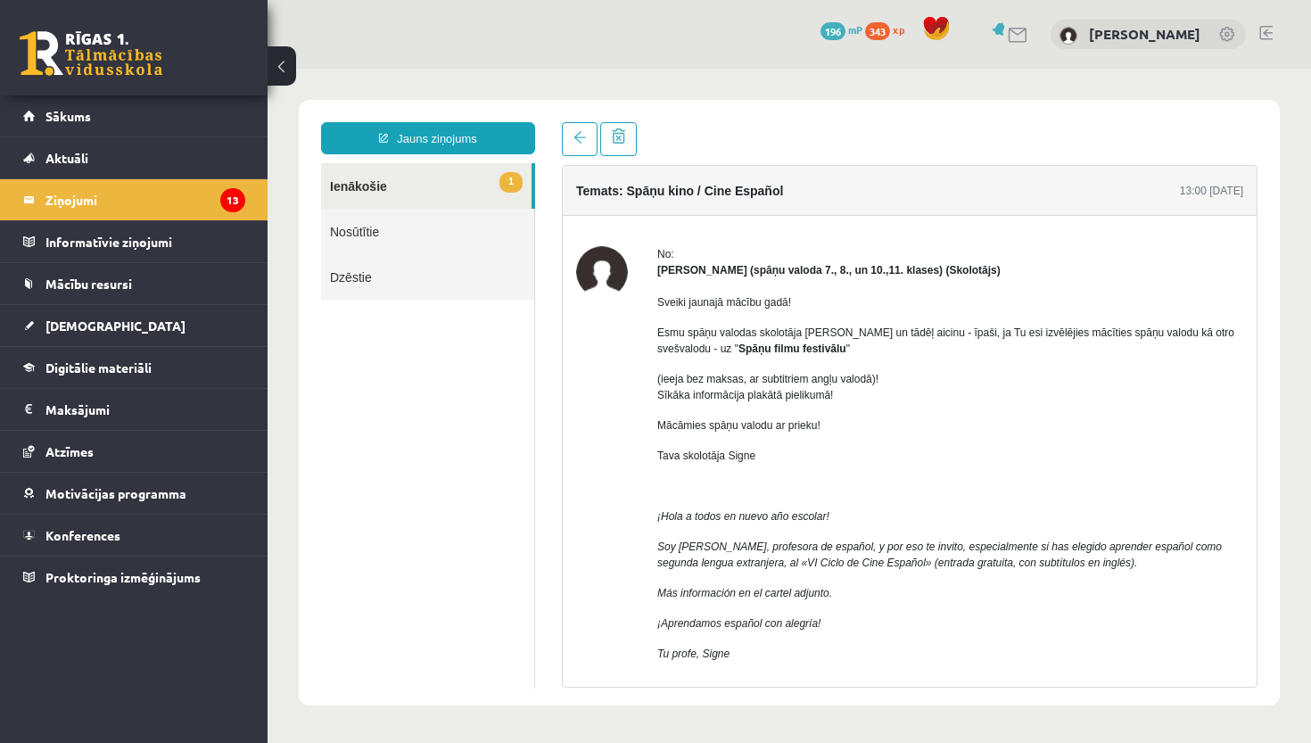
scroll to position [0, 0]
click at [570, 149] on link at bounding box center [580, 139] width 36 height 34
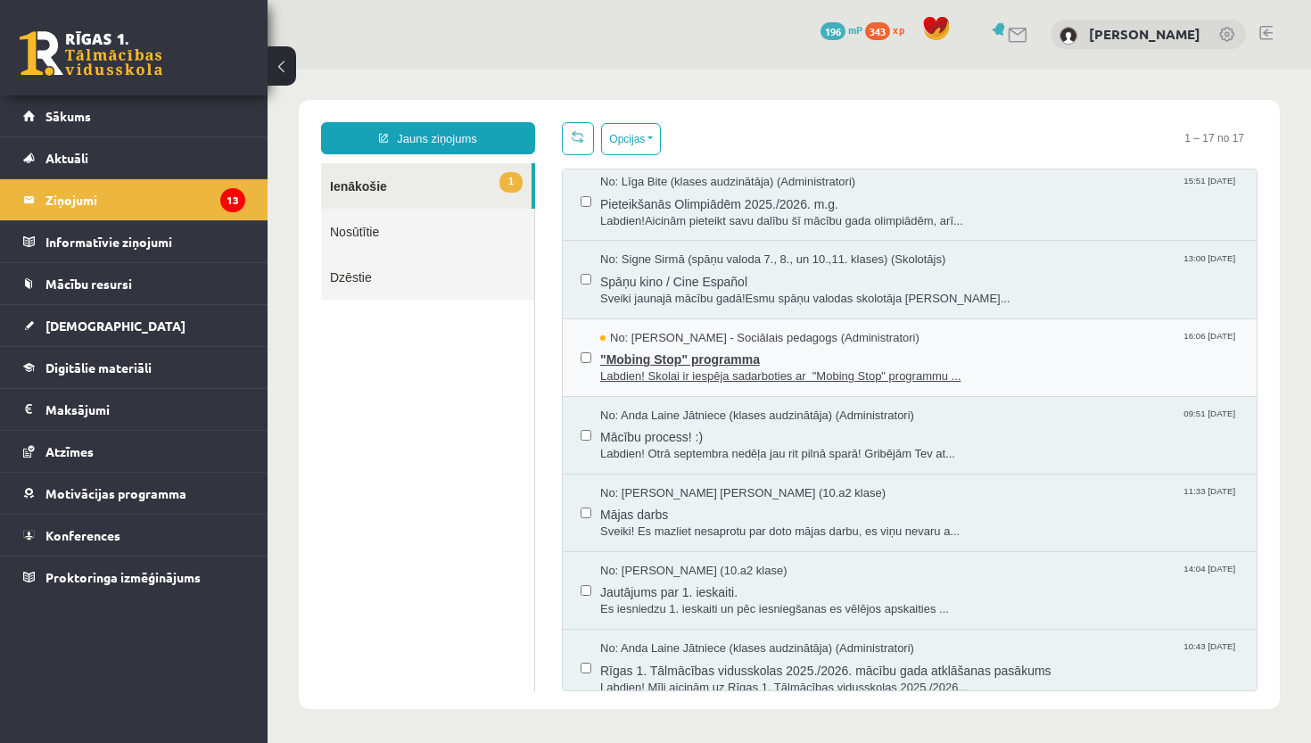
scroll to position [782, 0]
click at [696, 356] on span ""Mobing Stop" programma" at bounding box center [919, 358] width 639 height 22
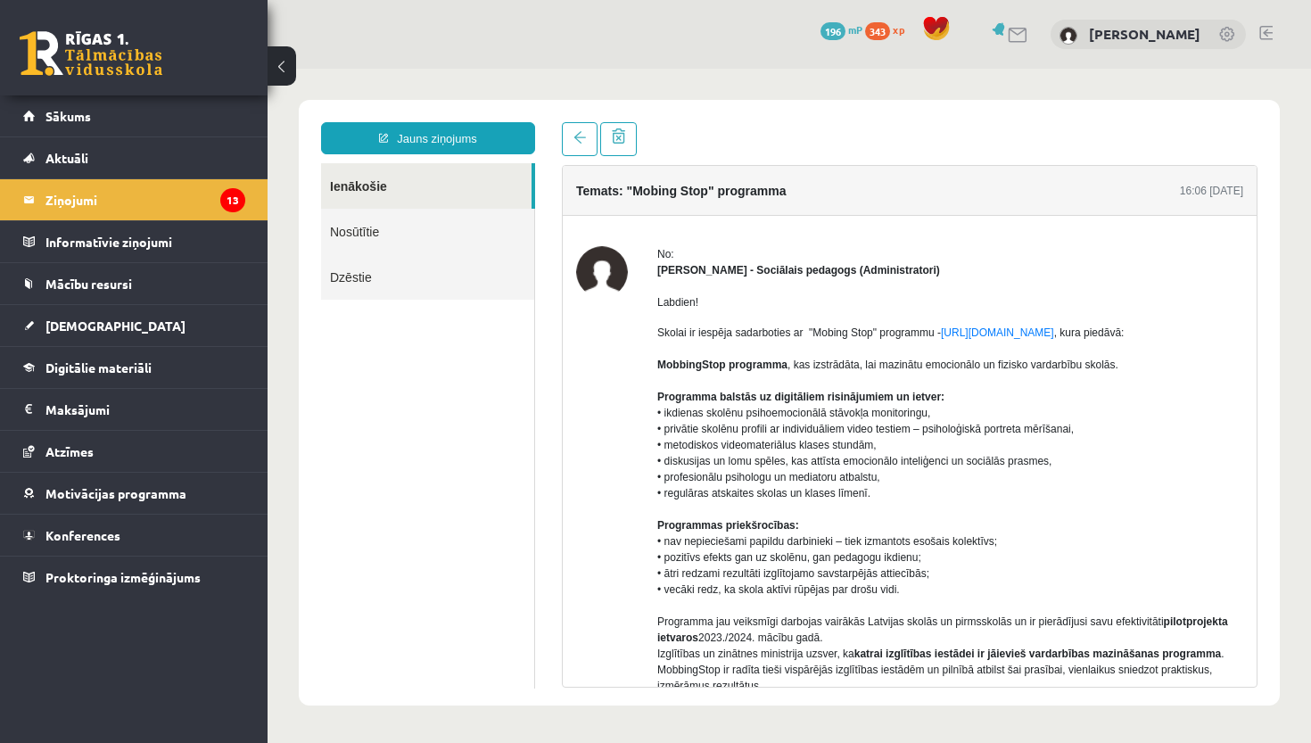
scroll to position [0, 0]
click at [577, 136] on span at bounding box center [579, 137] width 12 height 12
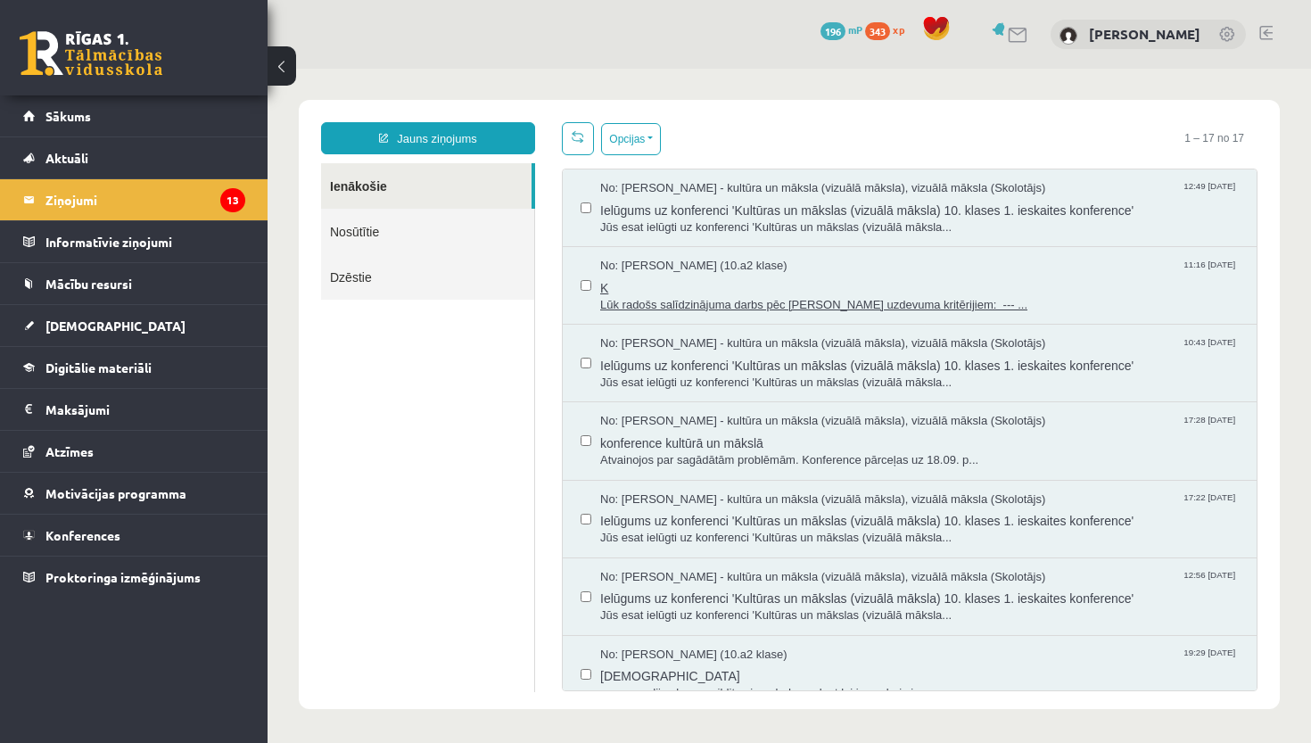
click at [871, 301] on span "Lūk radošs salīdzinājuma darbs pēc Tava uzdevuma kritērijiem: --- ..." at bounding box center [919, 305] width 639 height 17
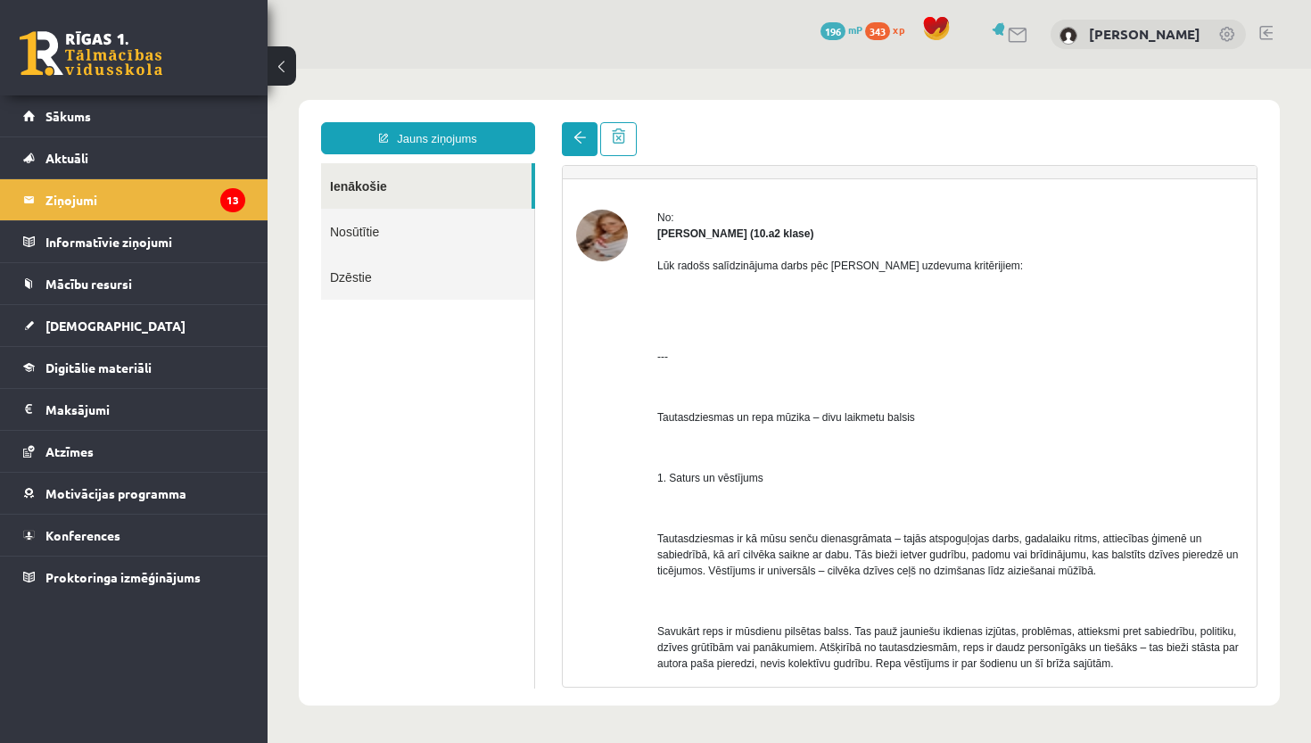
click at [572, 133] on link at bounding box center [580, 139] width 36 height 34
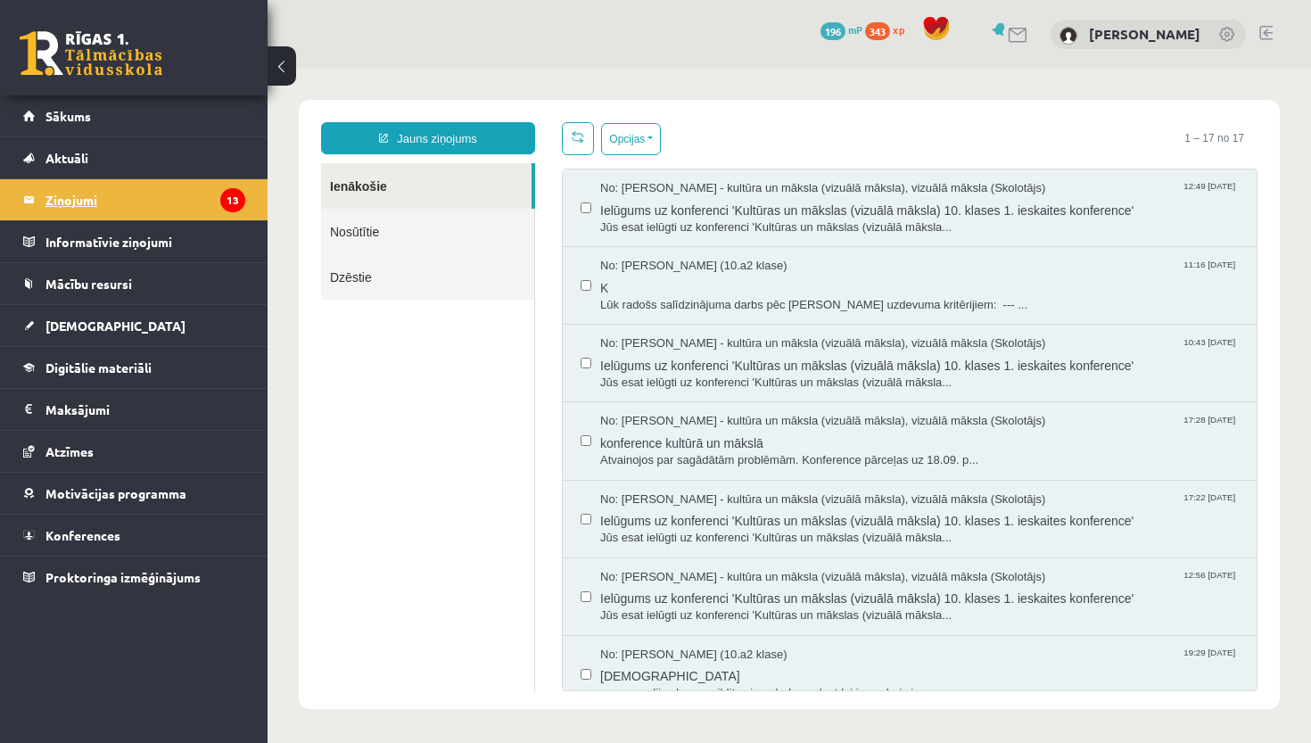
click at [141, 202] on legend "Ziņojumi 13" at bounding box center [145, 199] width 200 height 41
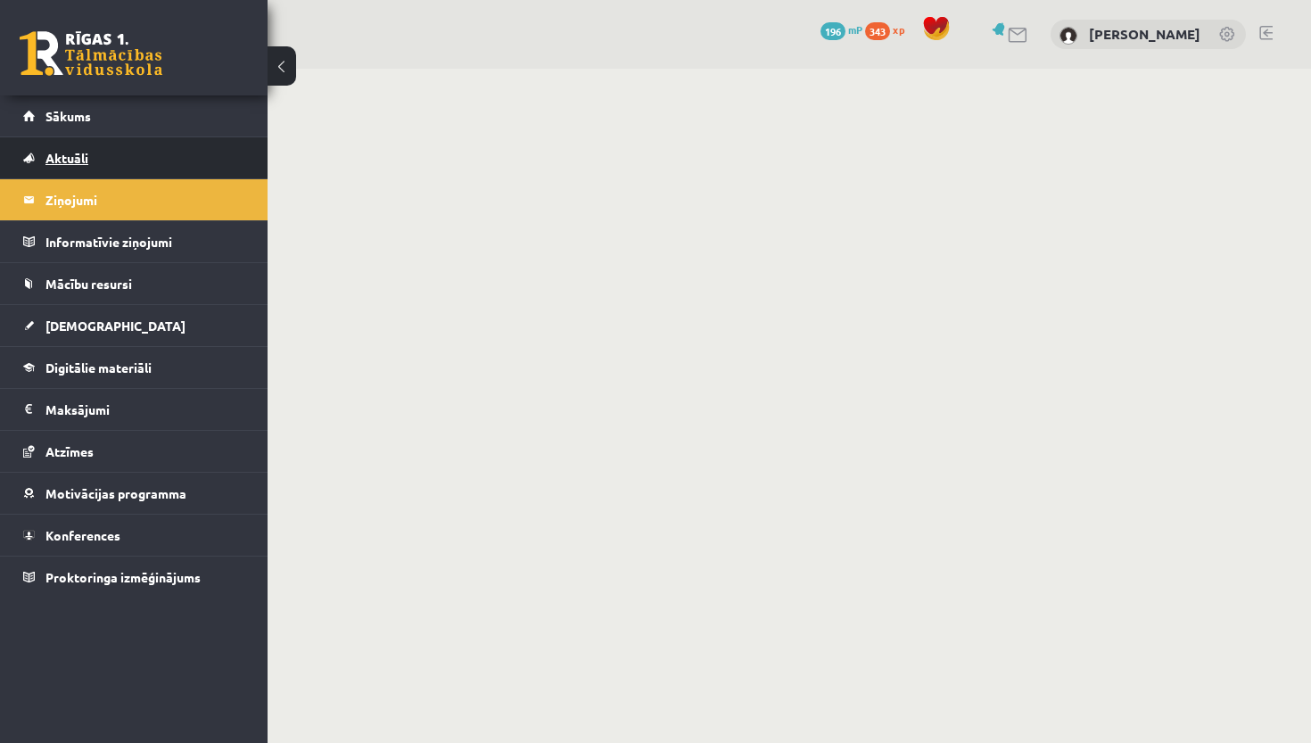
click at [146, 159] on link "Aktuāli" at bounding box center [134, 157] width 222 height 41
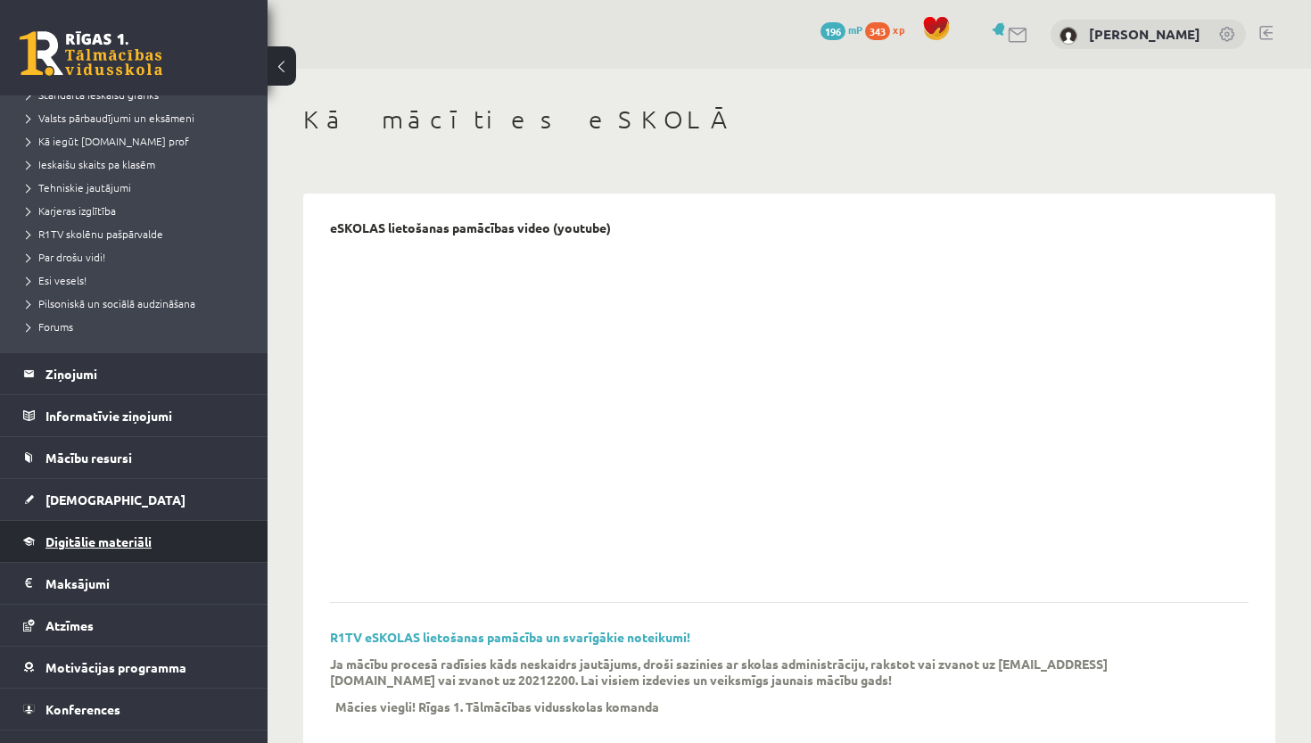
click at [133, 548] on span "Digitālie materiāli" at bounding box center [98, 541] width 106 height 16
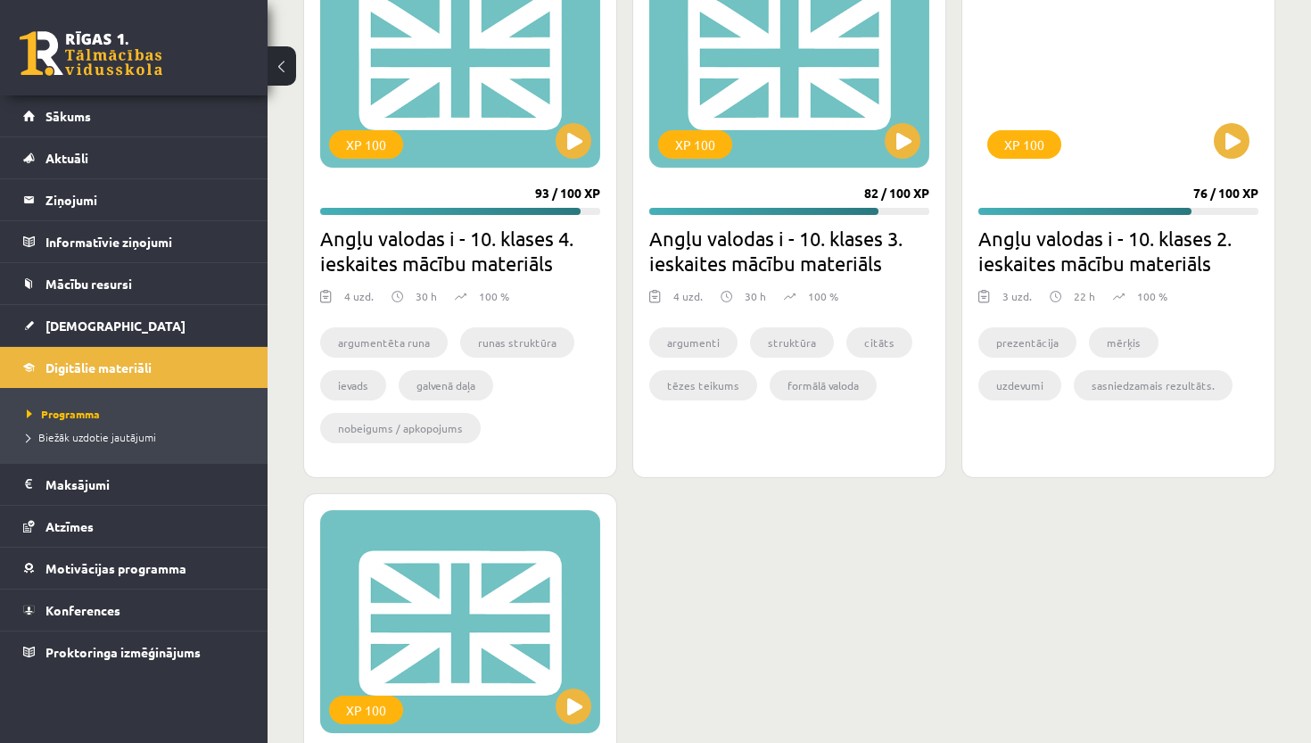
scroll to position [680, 0]
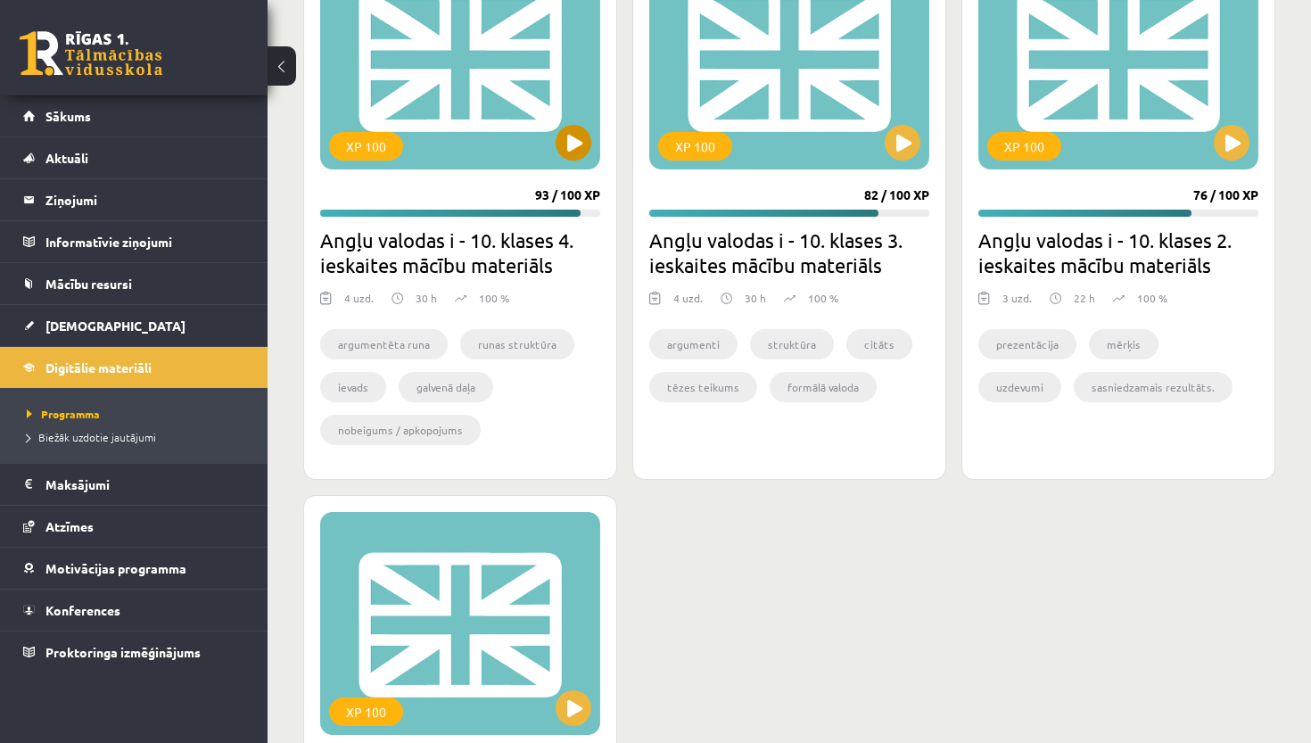
click at [579, 131] on button at bounding box center [574, 143] width 36 height 36
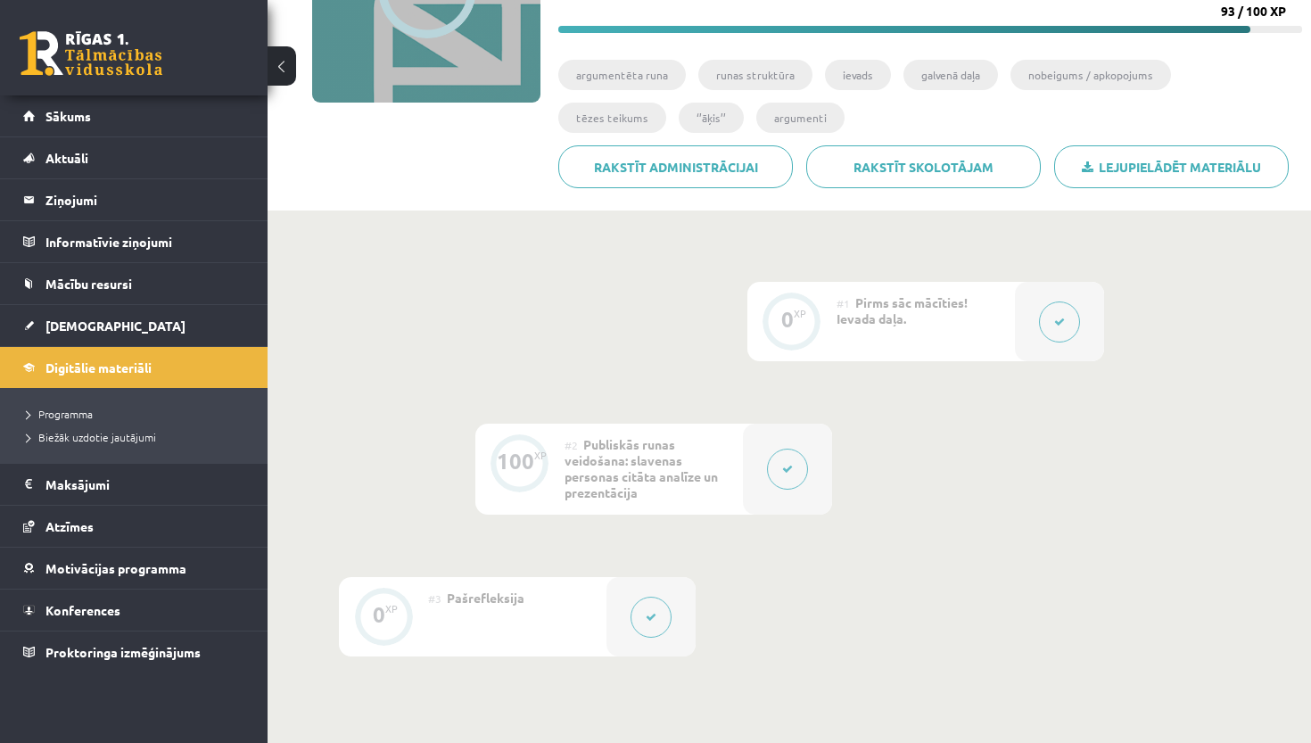
scroll to position [266, 0]
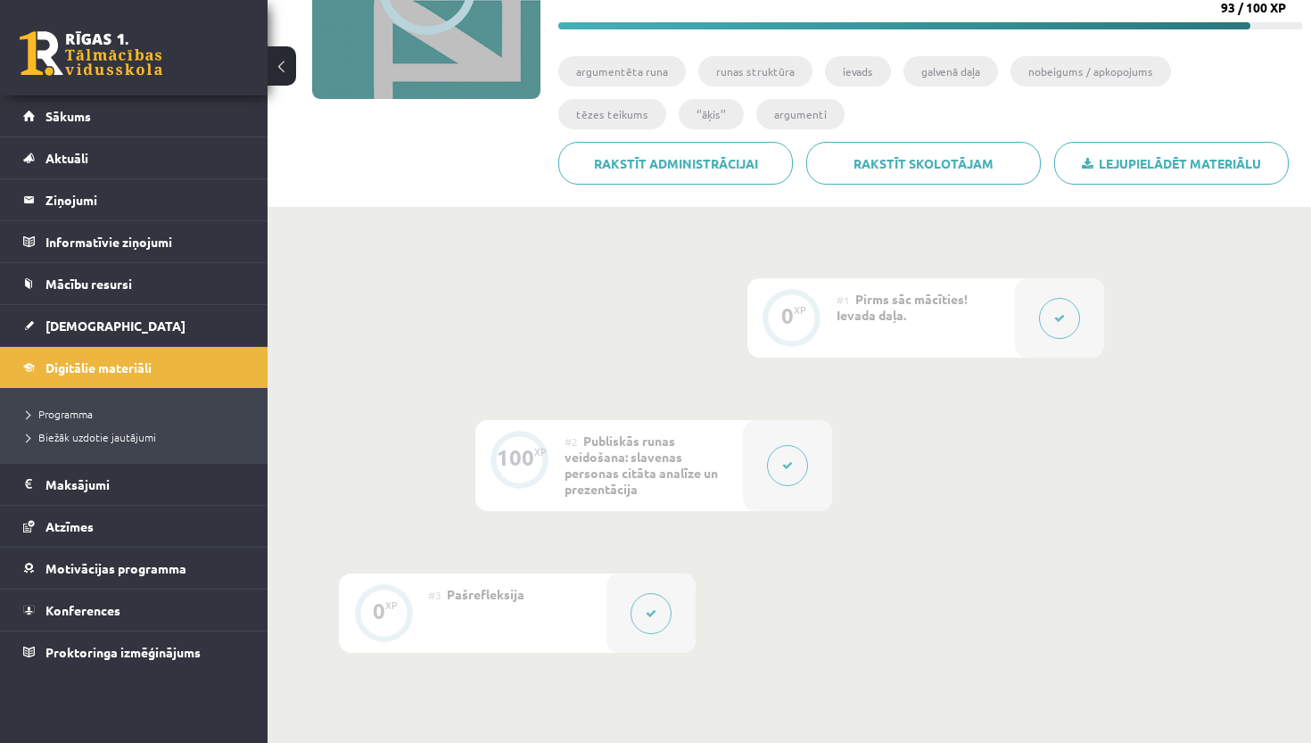
click at [786, 473] on button at bounding box center [787, 465] width 41 height 41
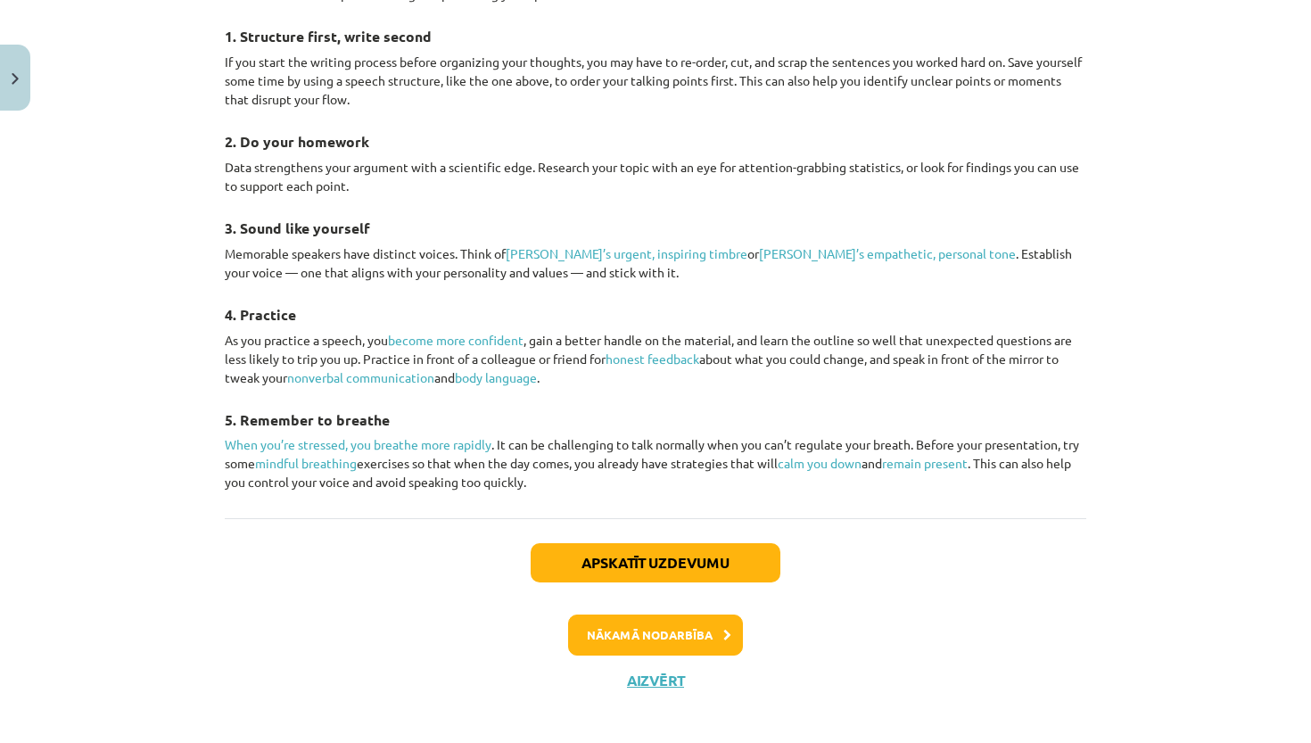
scroll to position [2608, 0]
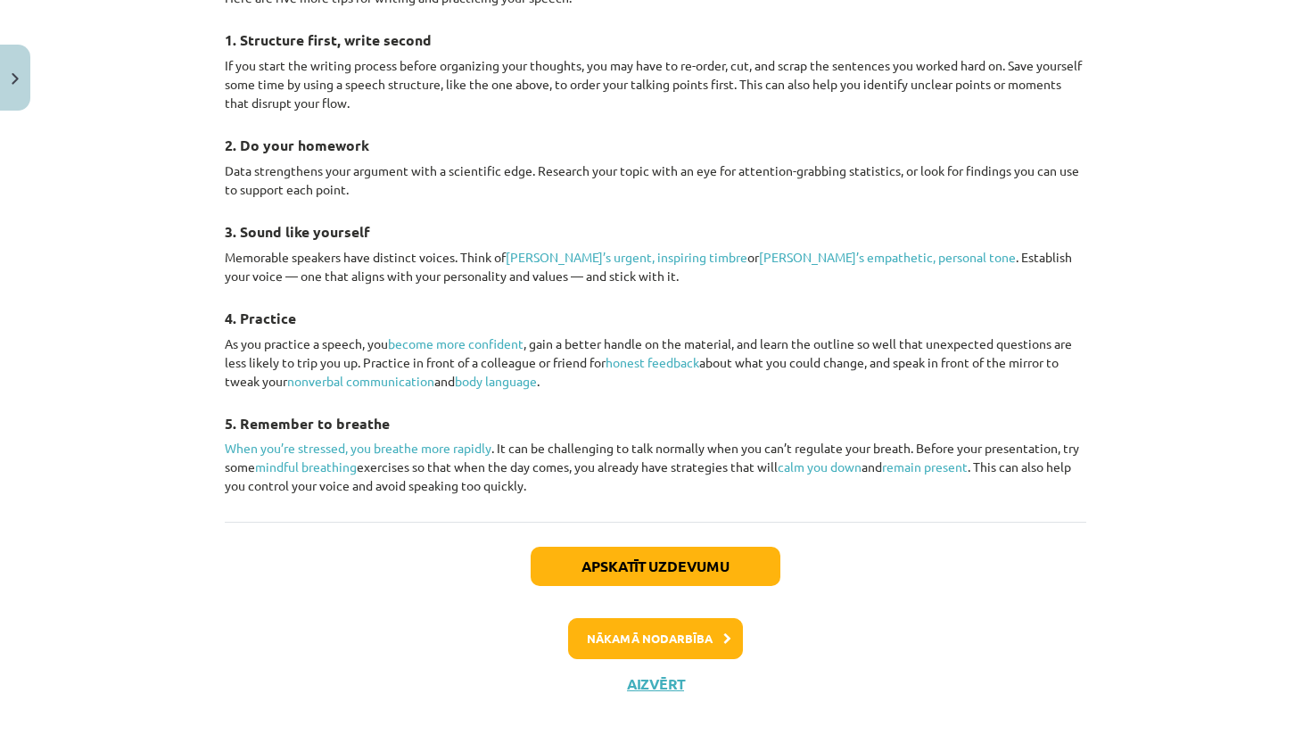
click at [763, 556] on button "Apskatīt uzdevumu" at bounding box center [656, 566] width 250 height 39
select select "**********"
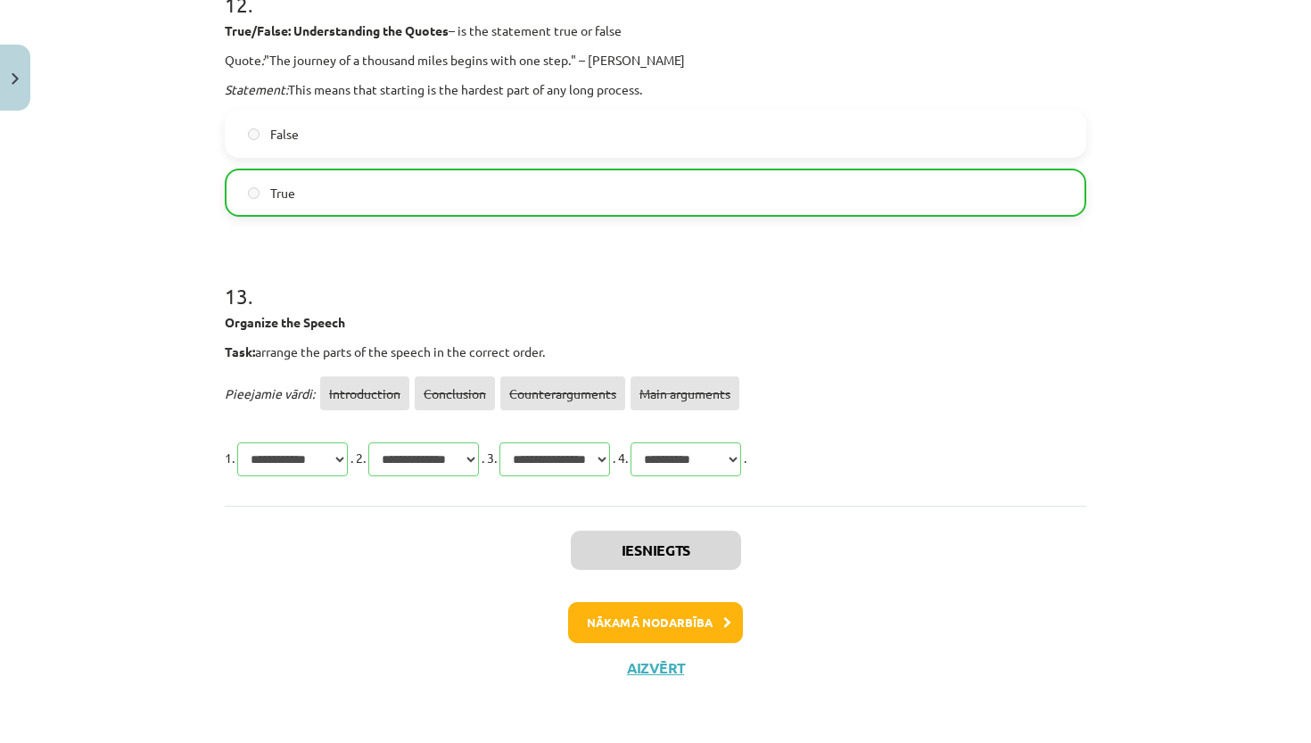
scroll to position [4493, 0]
click at [648, 663] on button "Aizvērt" at bounding box center [656, 668] width 68 height 18
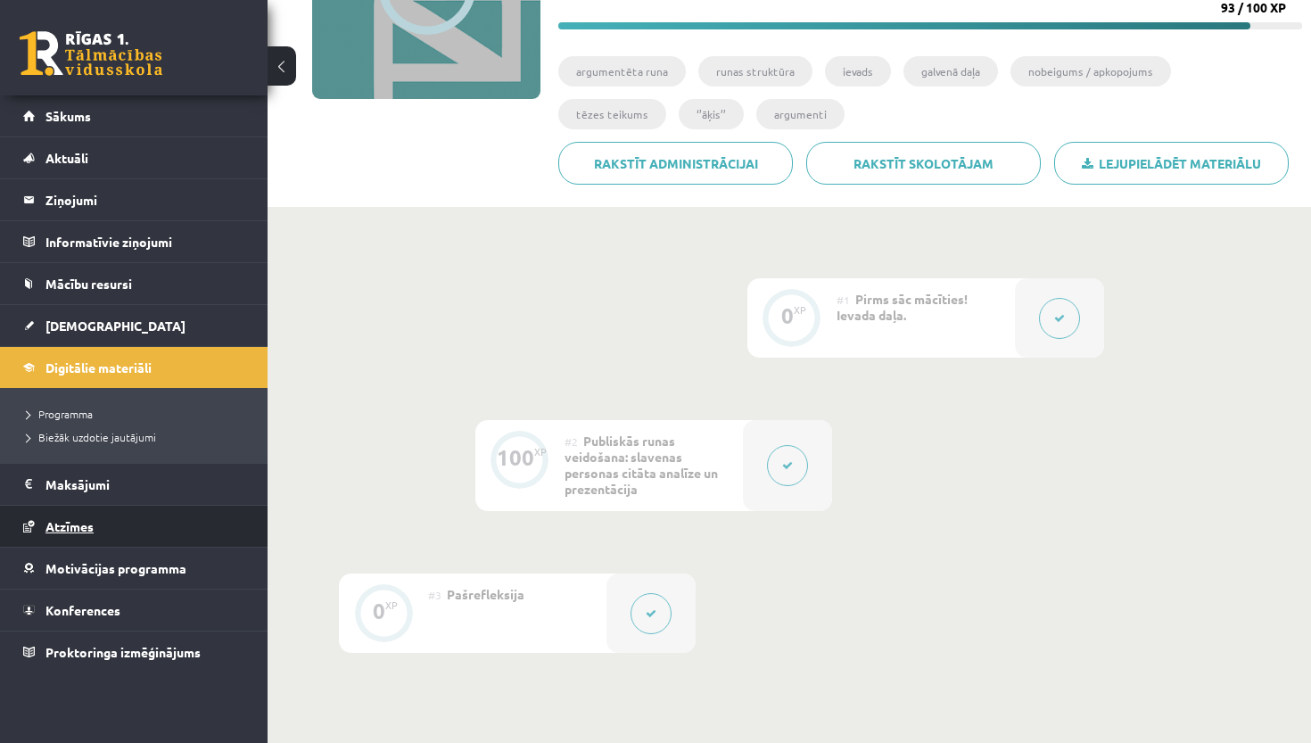
click at [103, 523] on link "Atzīmes" at bounding box center [134, 526] width 222 height 41
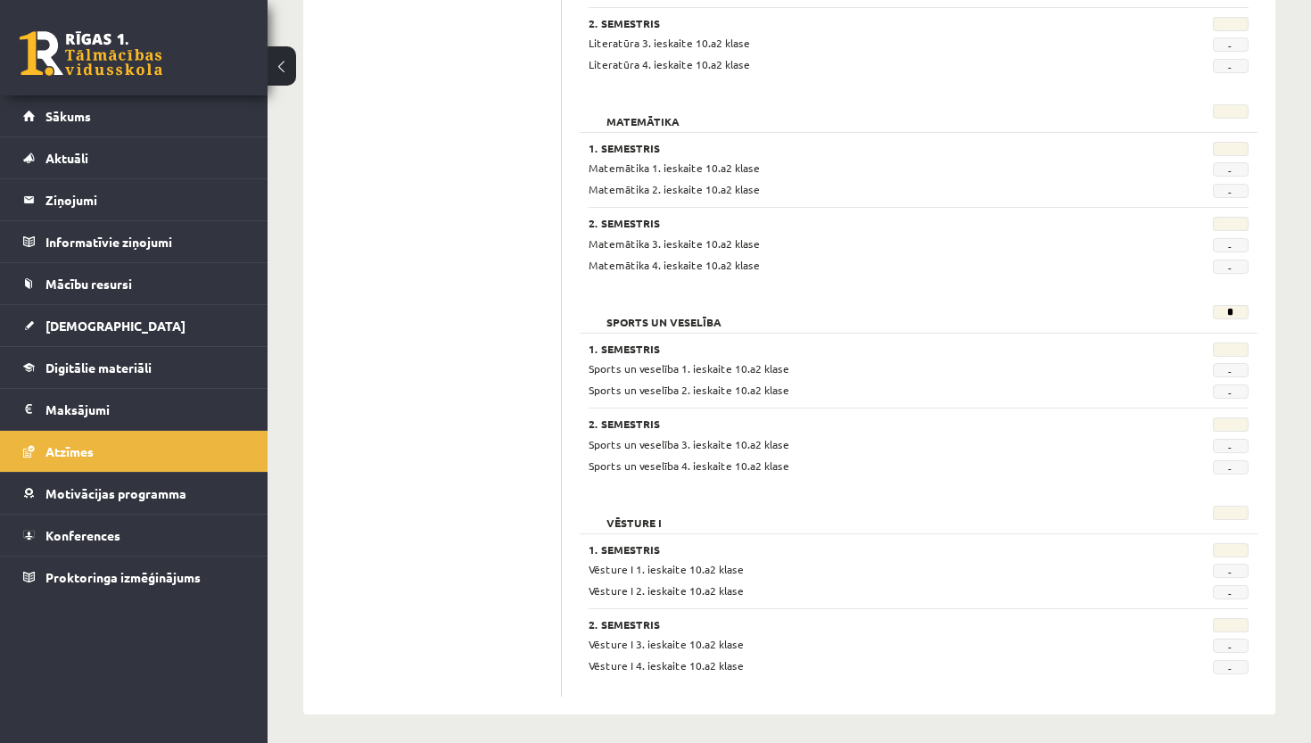
scroll to position [1992, 0]
click at [246, 132] on li "Sākums" at bounding box center [134, 116] width 268 height 42
click at [213, 127] on link "Sākums" at bounding box center [134, 115] width 222 height 41
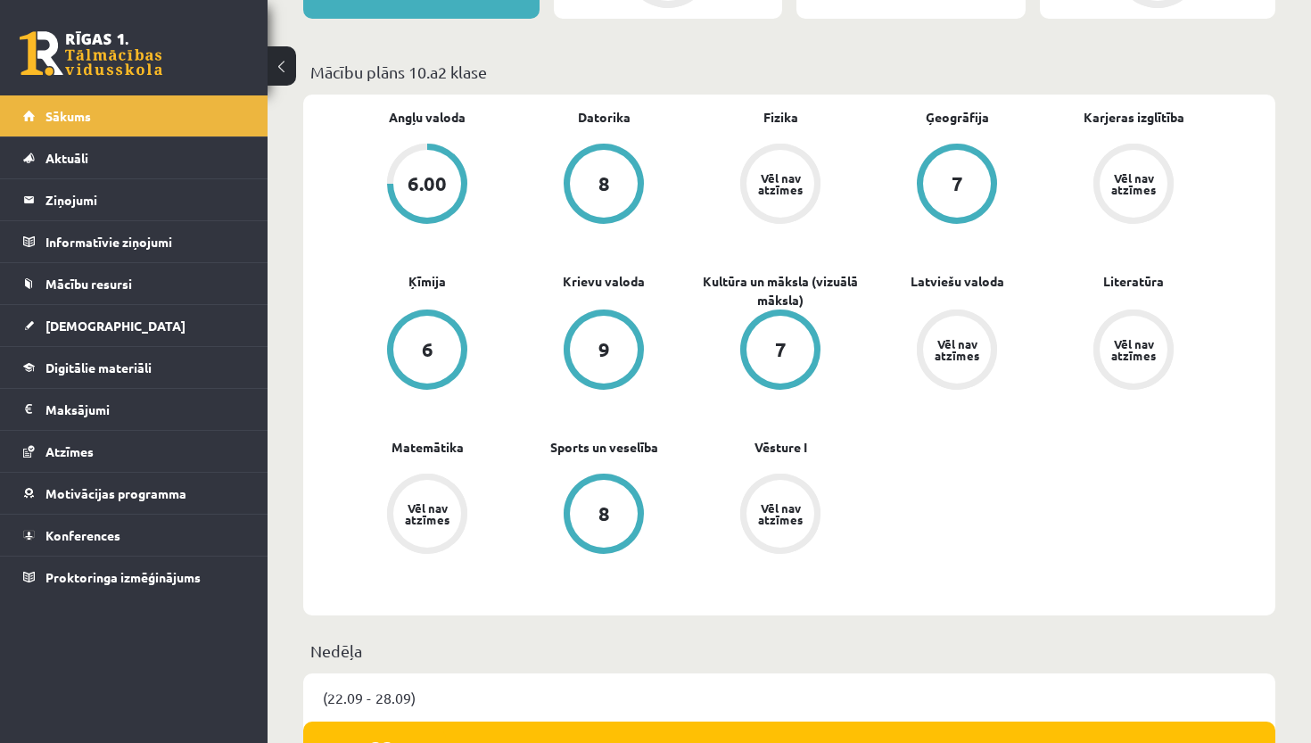
scroll to position [485, 0]
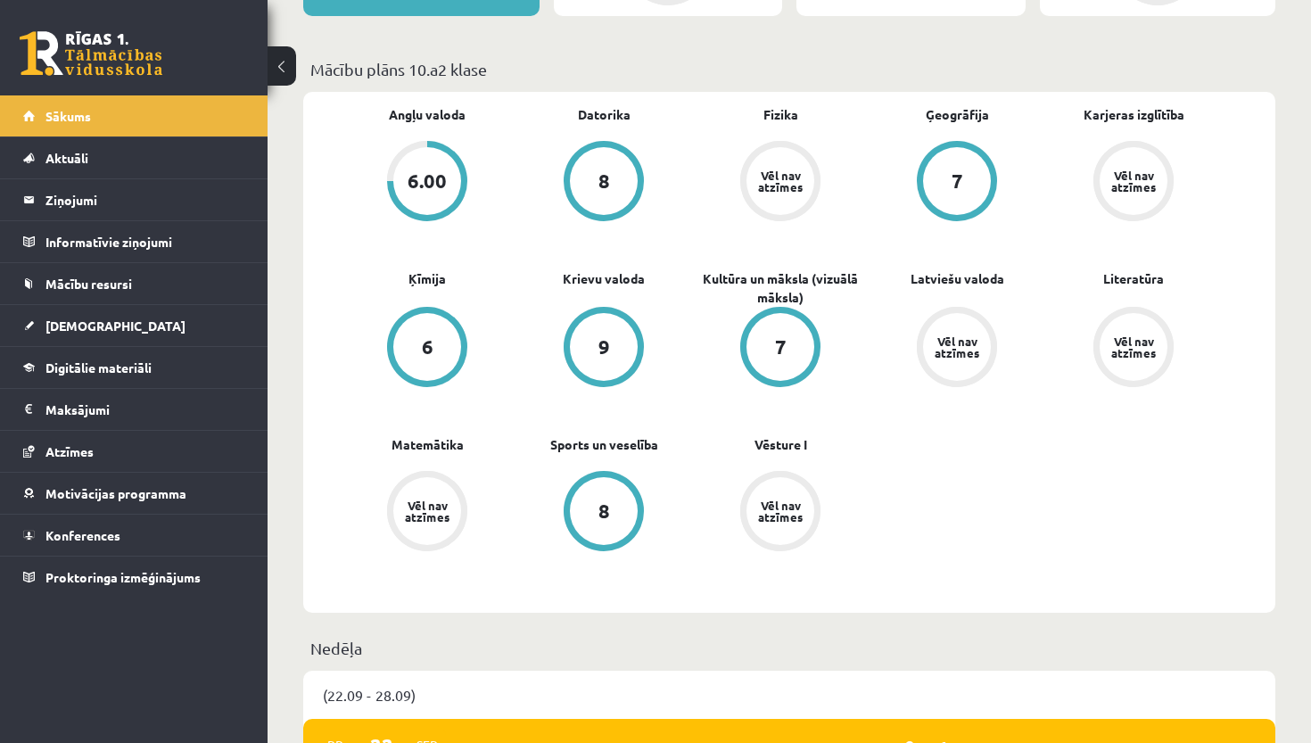
click at [1127, 186] on div "Vēl nav atzīmes" at bounding box center [1134, 180] width 50 height 23
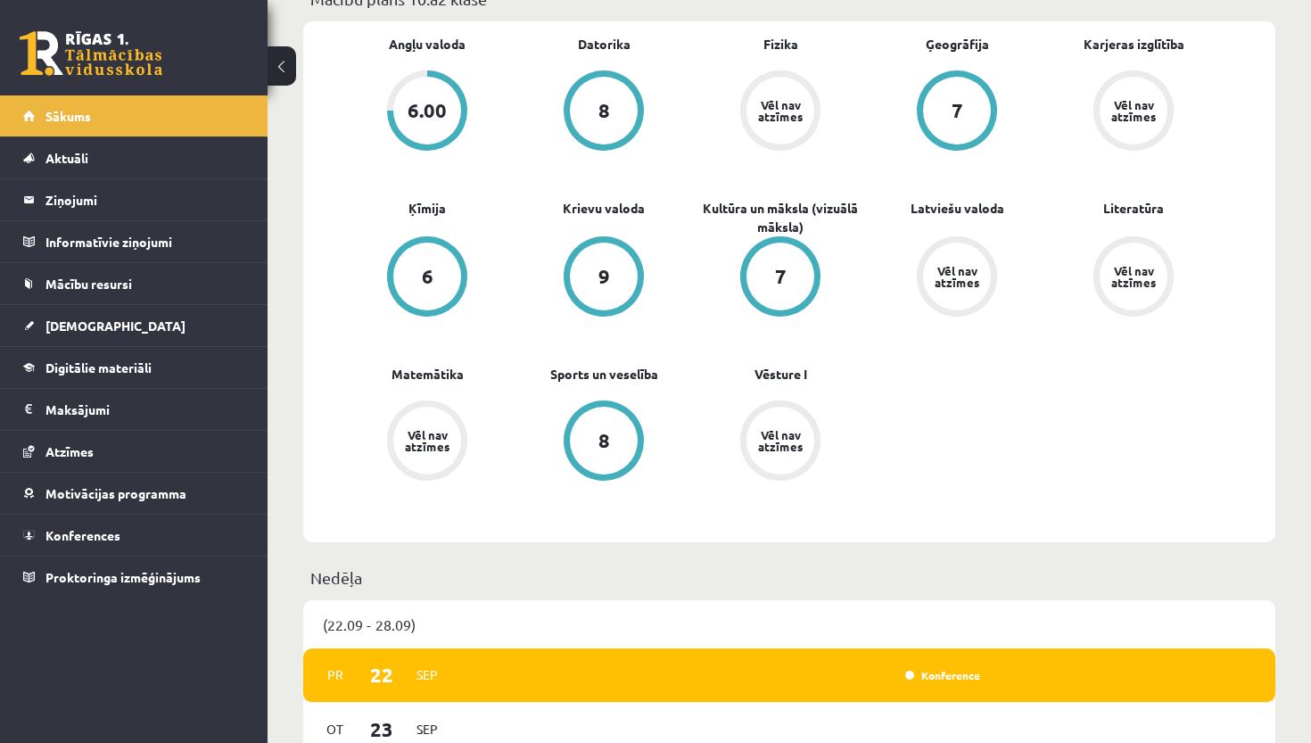
scroll to position [558, 0]
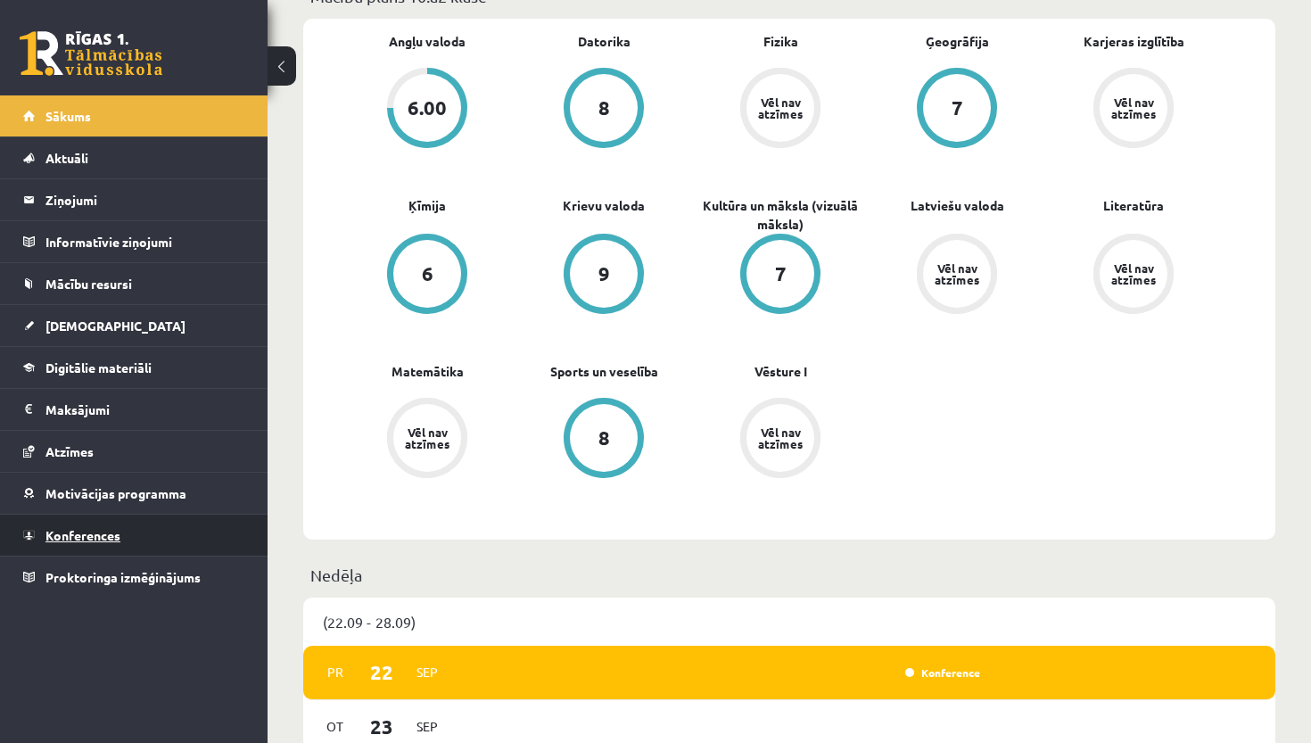
click at [78, 548] on link "Konferences" at bounding box center [134, 535] width 222 height 41
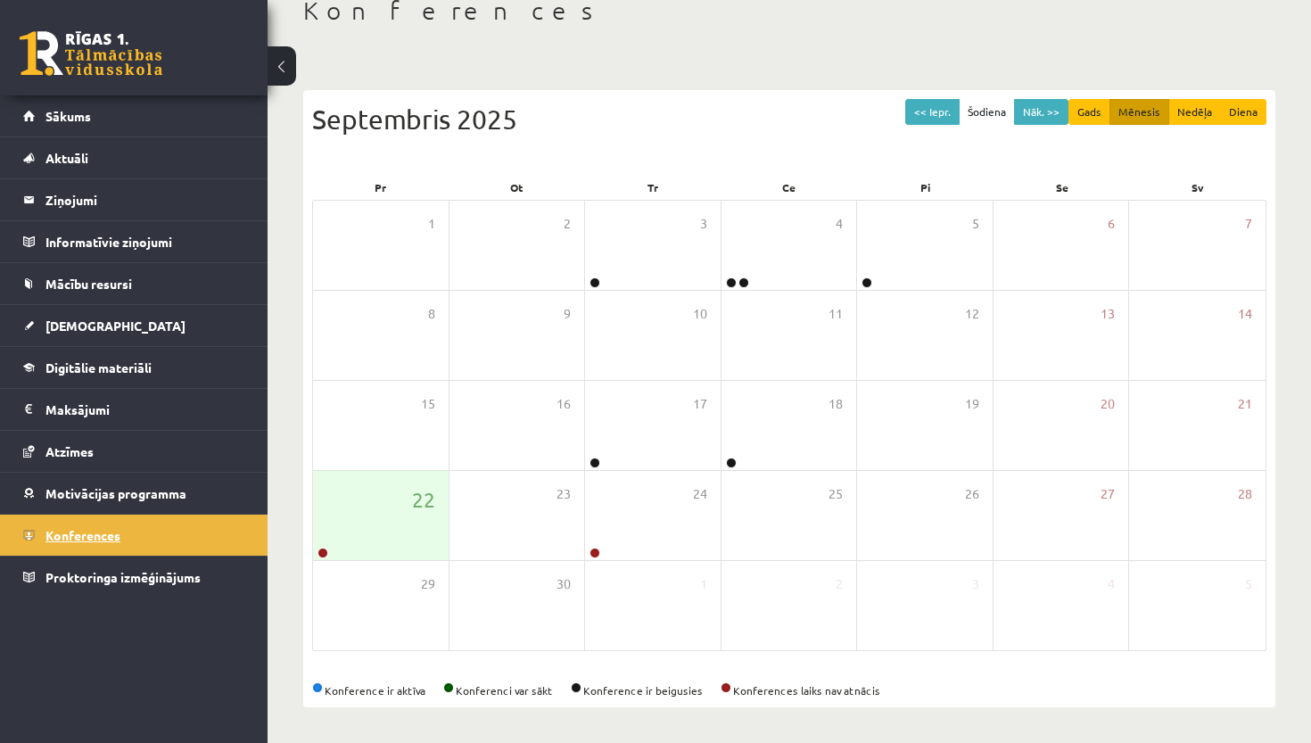
scroll to position [109, 0]
click at [656, 304] on icon at bounding box center [656, 300] width 11 height 11
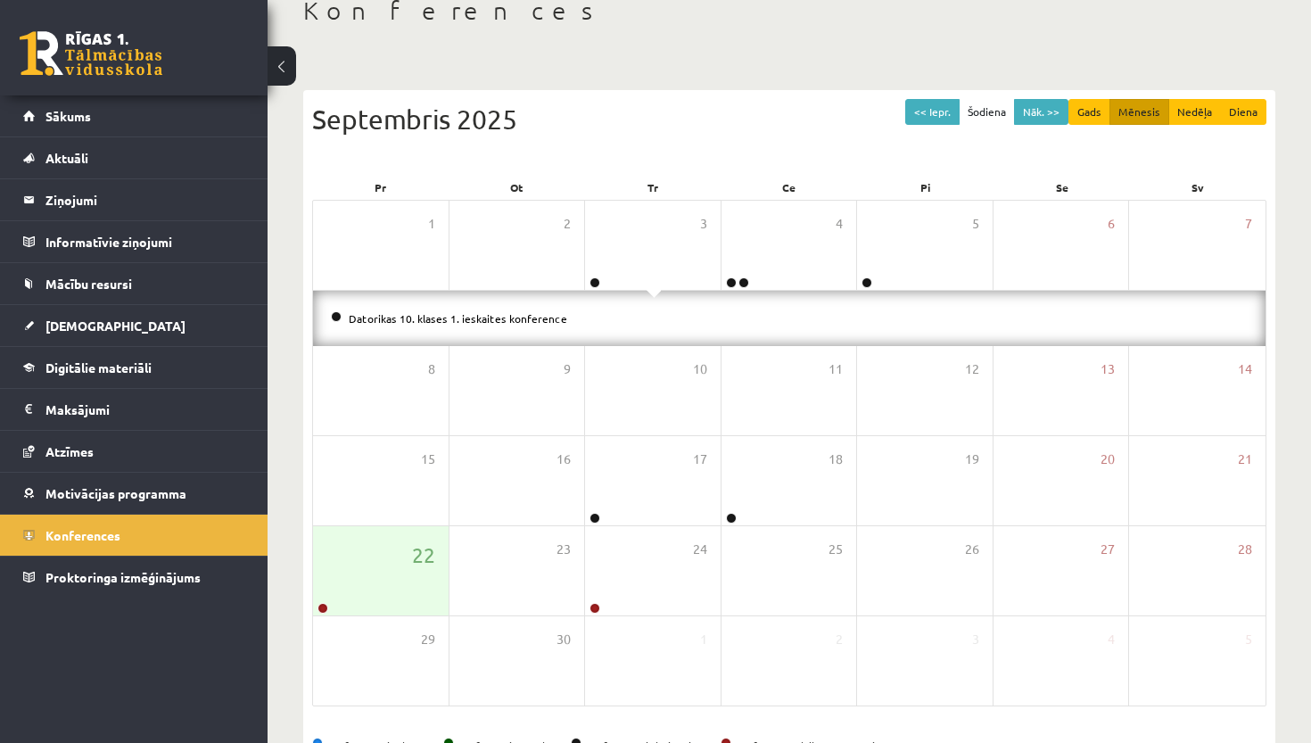
click at [656, 304] on div "Datorikas 10. klases 1. ieskaites konference" at bounding box center [789, 318] width 952 height 55
click at [384, 618] on div "29" at bounding box center [381, 660] width 136 height 89
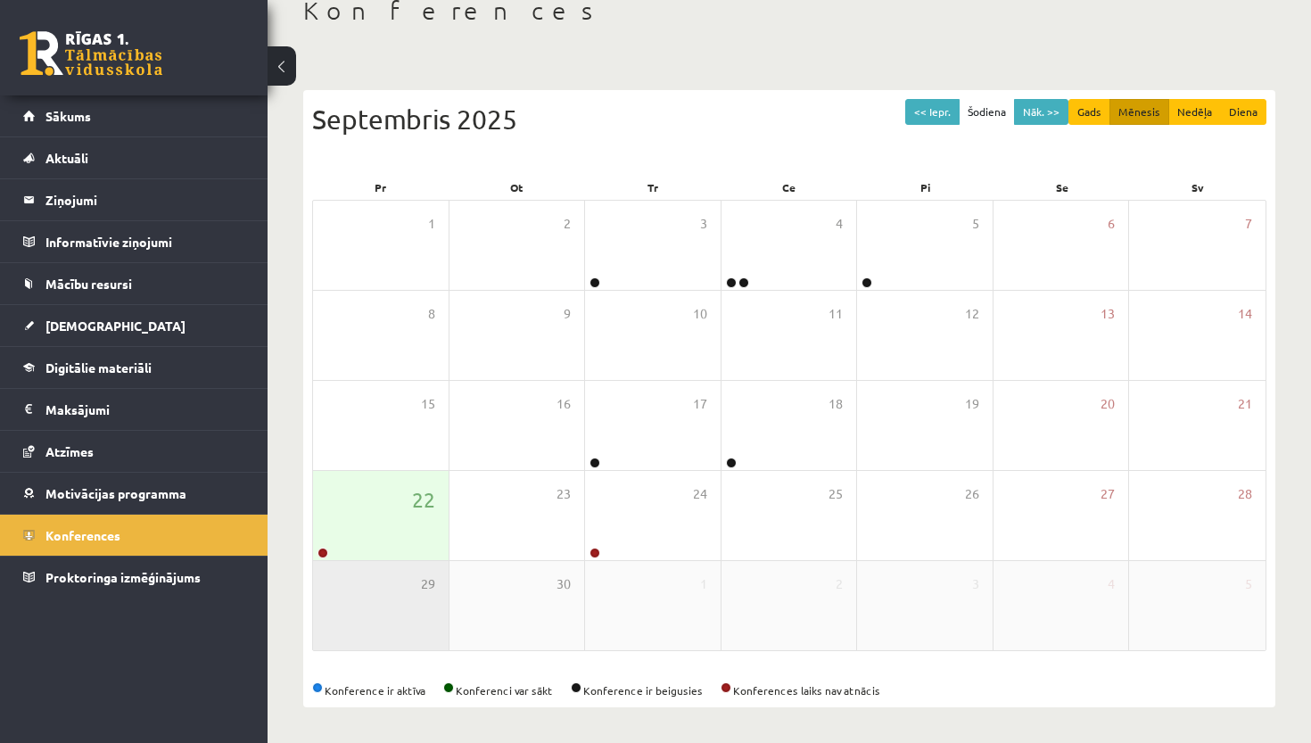
click at [385, 562] on div "29" at bounding box center [381, 605] width 136 height 89
click at [385, 558] on div "22" at bounding box center [381, 515] width 136 height 89
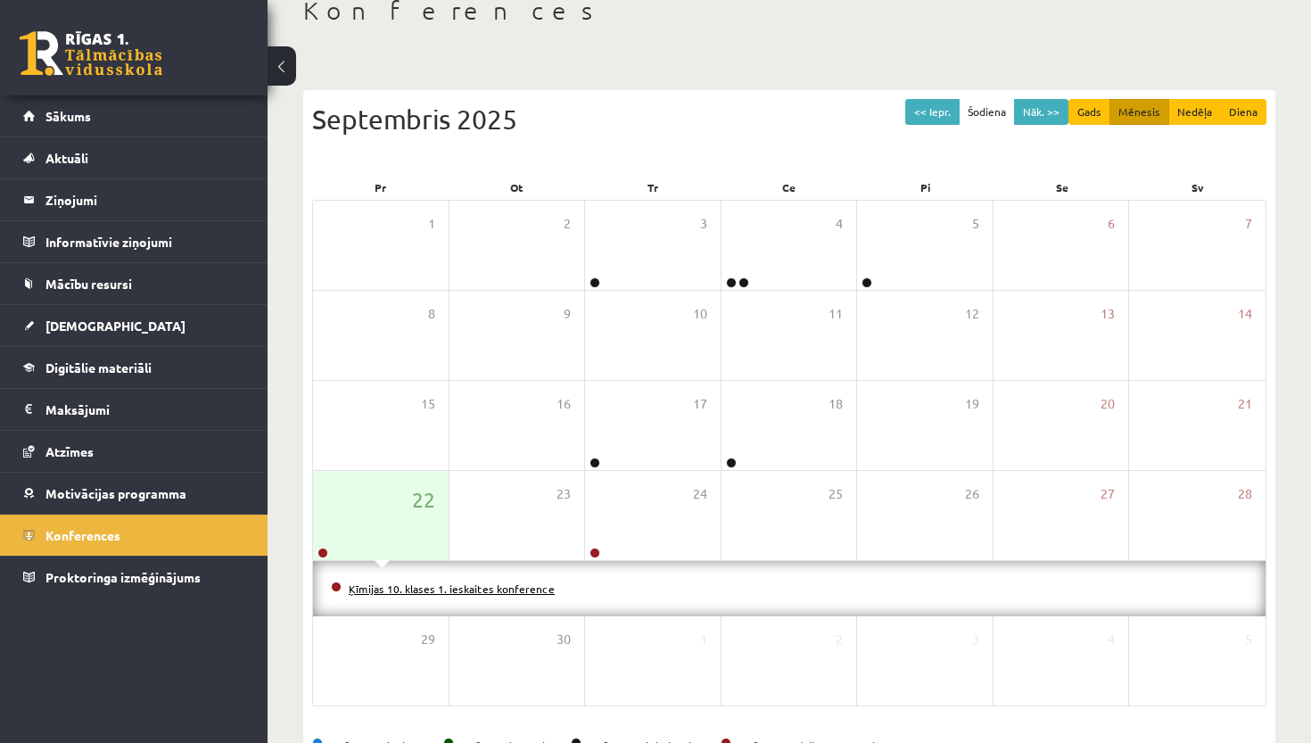
click at [452, 589] on link "Ķīmijas 10. klases 1. ieskaites konference" at bounding box center [452, 588] width 206 height 14
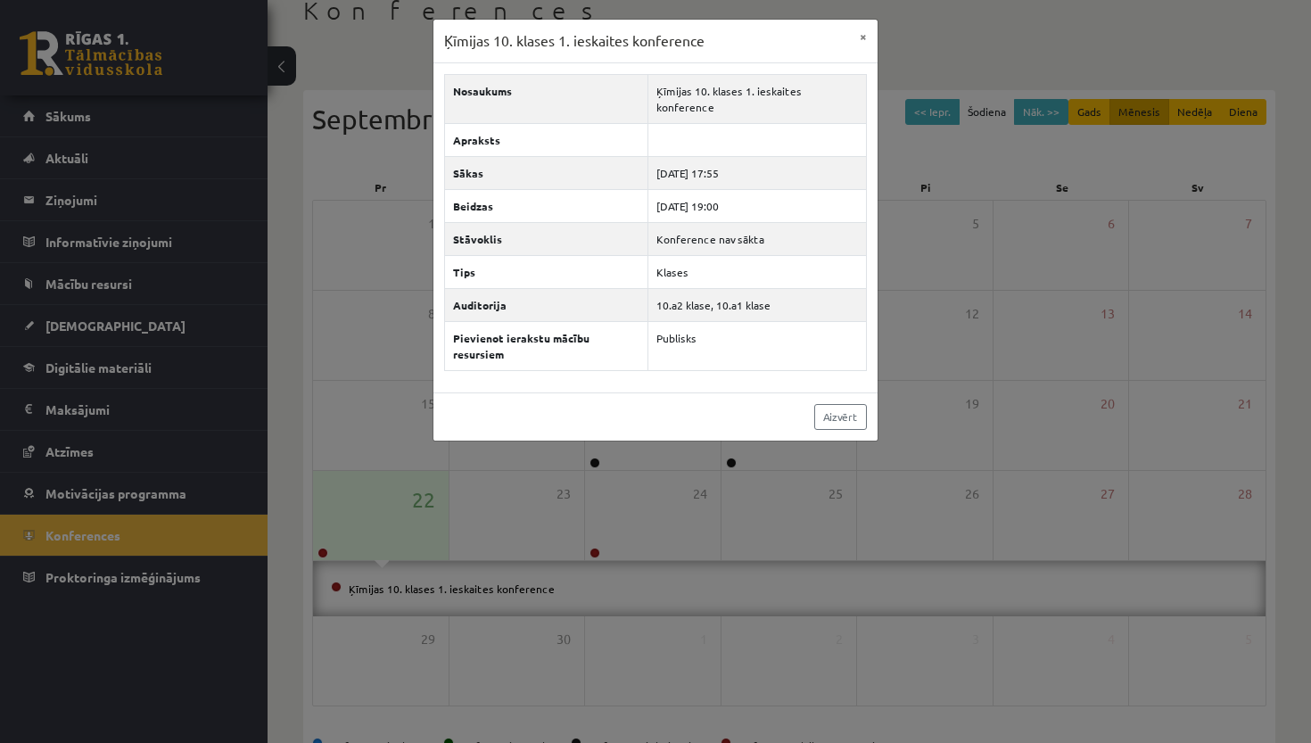
click at [665, 533] on div "Ķīmijas 10. klases 1. ieskaites konference × Nosaukums Ķīmijas 10. klases 1. ie…" at bounding box center [655, 371] width 1311 height 743
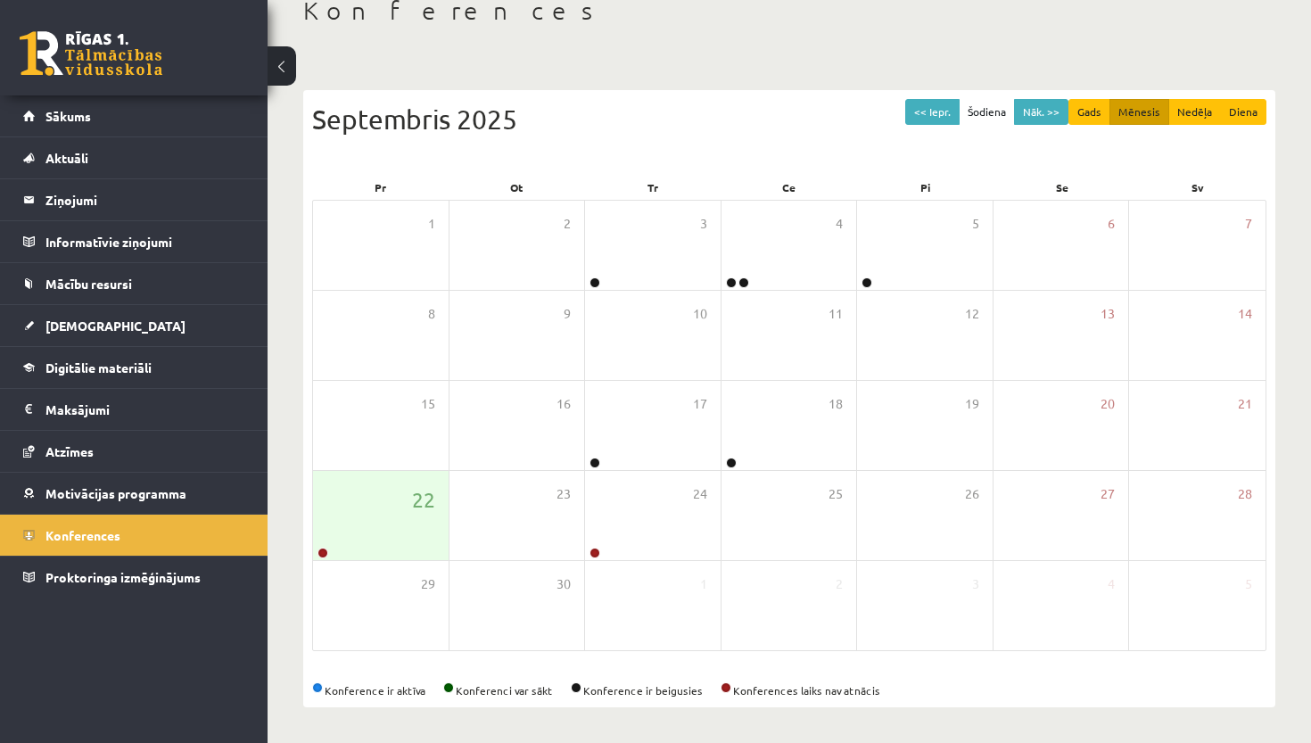
click at [639, 535] on div "24" at bounding box center [653, 515] width 136 height 89
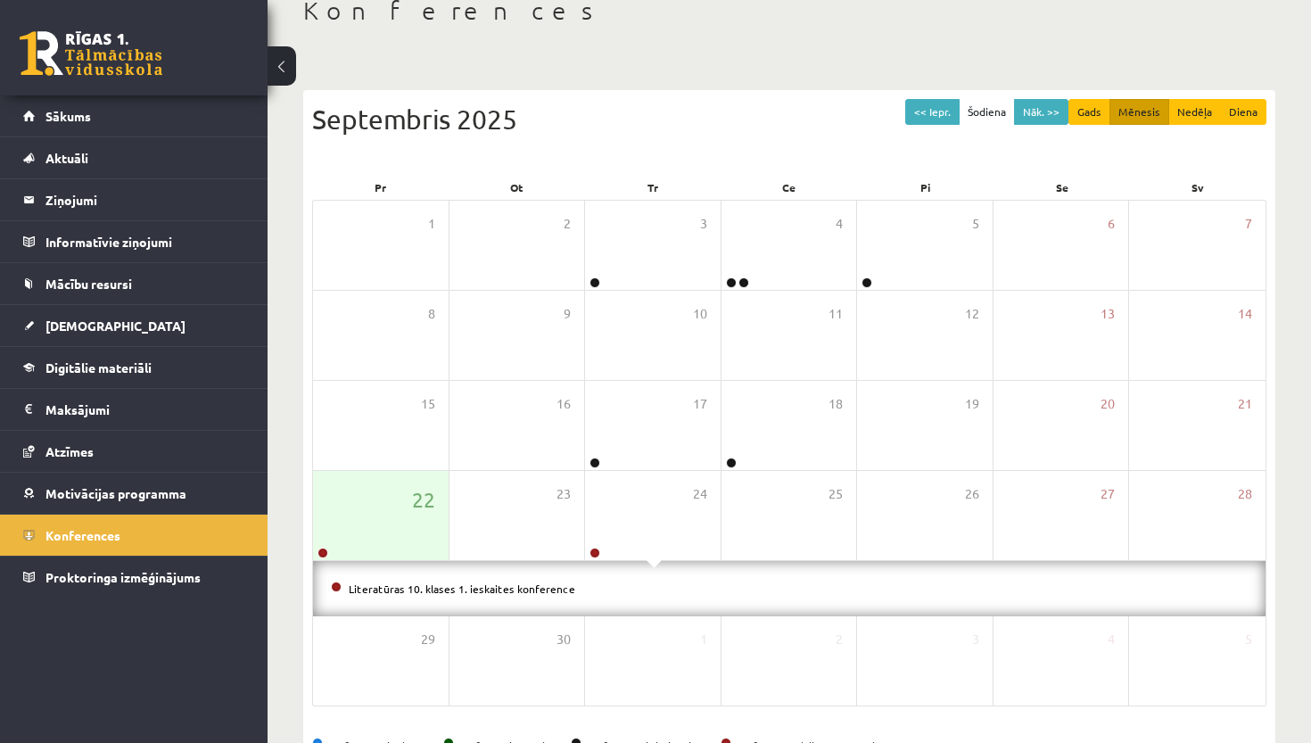
click at [639, 535] on div "24" at bounding box center [653, 515] width 136 height 89
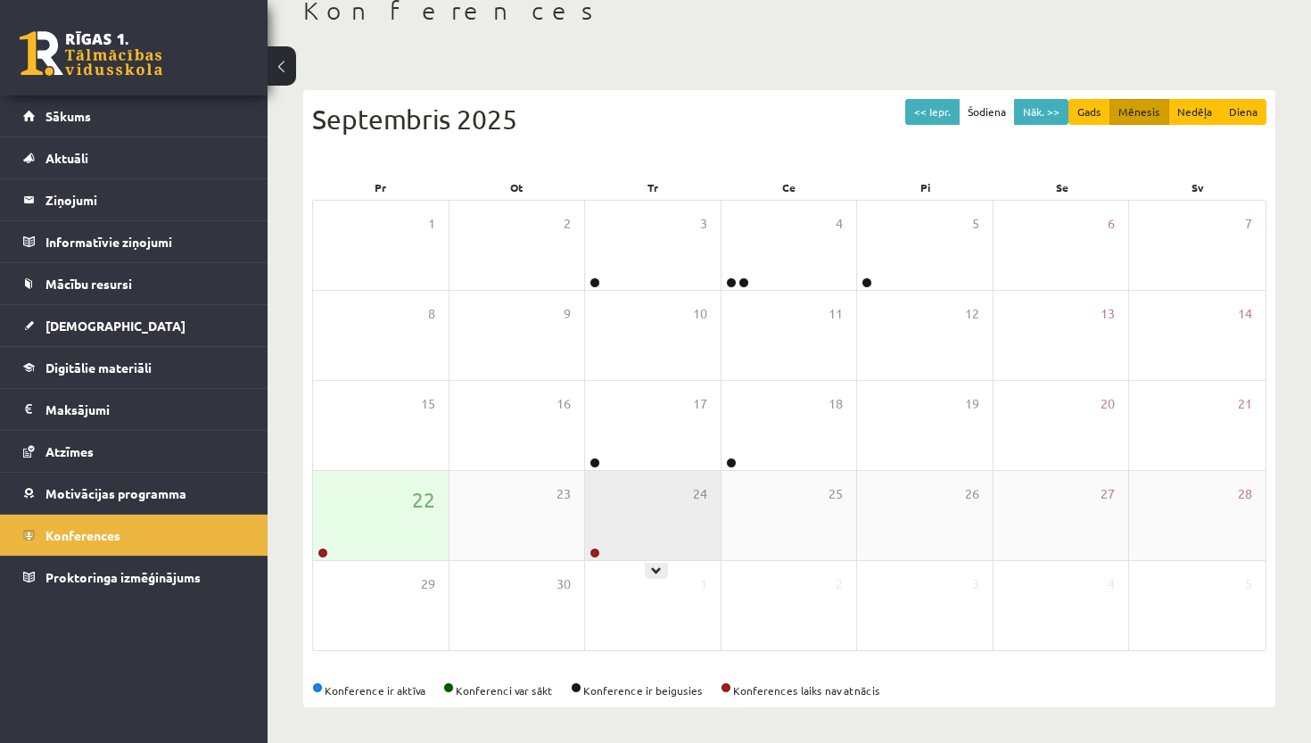
click at [647, 511] on div "24" at bounding box center [653, 515] width 136 height 89
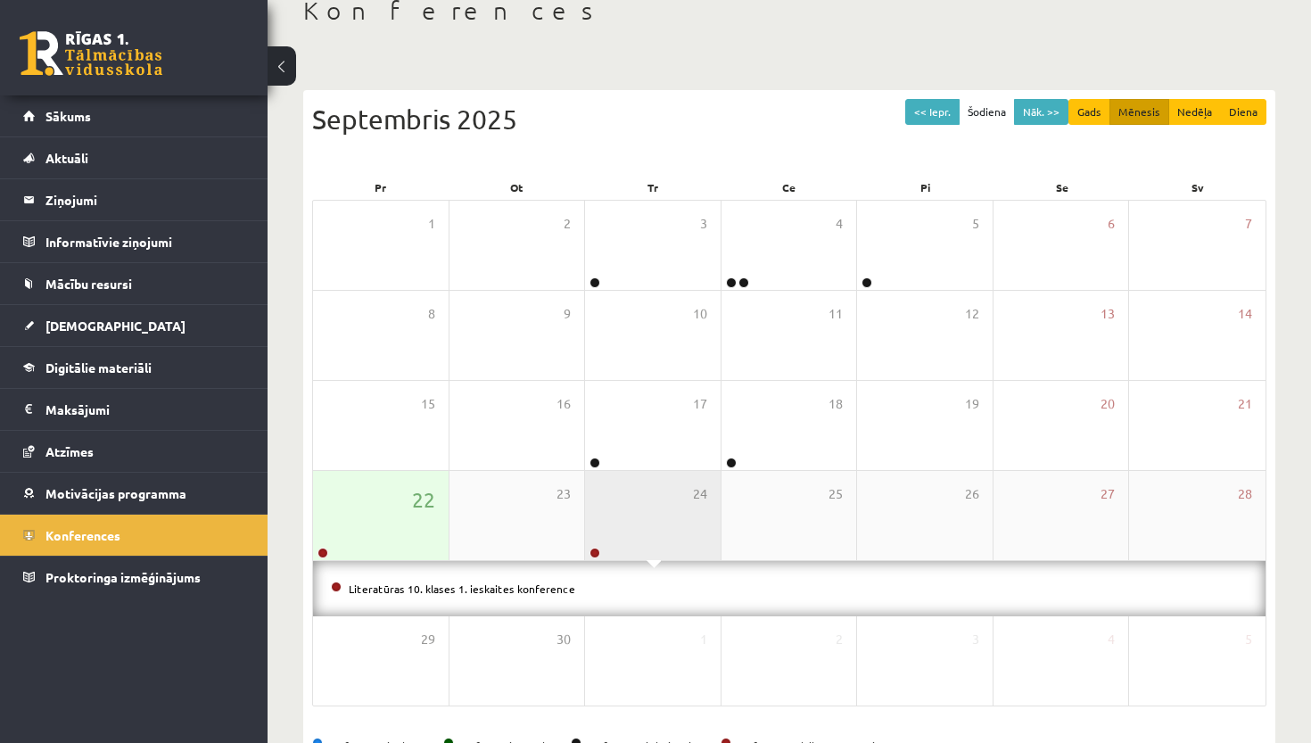
click at [601, 553] on div at bounding box center [593, 554] width 17 height 12
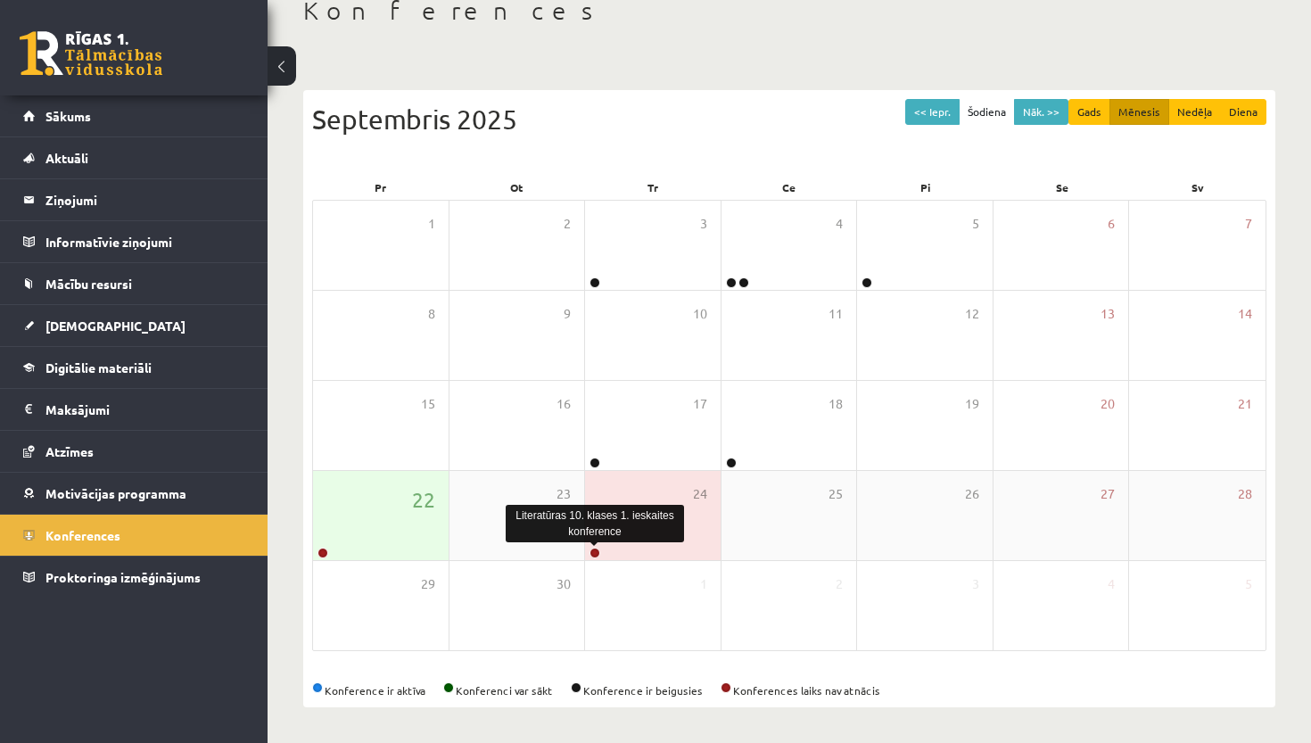
click at [597, 551] on link at bounding box center [594, 553] width 11 height 11
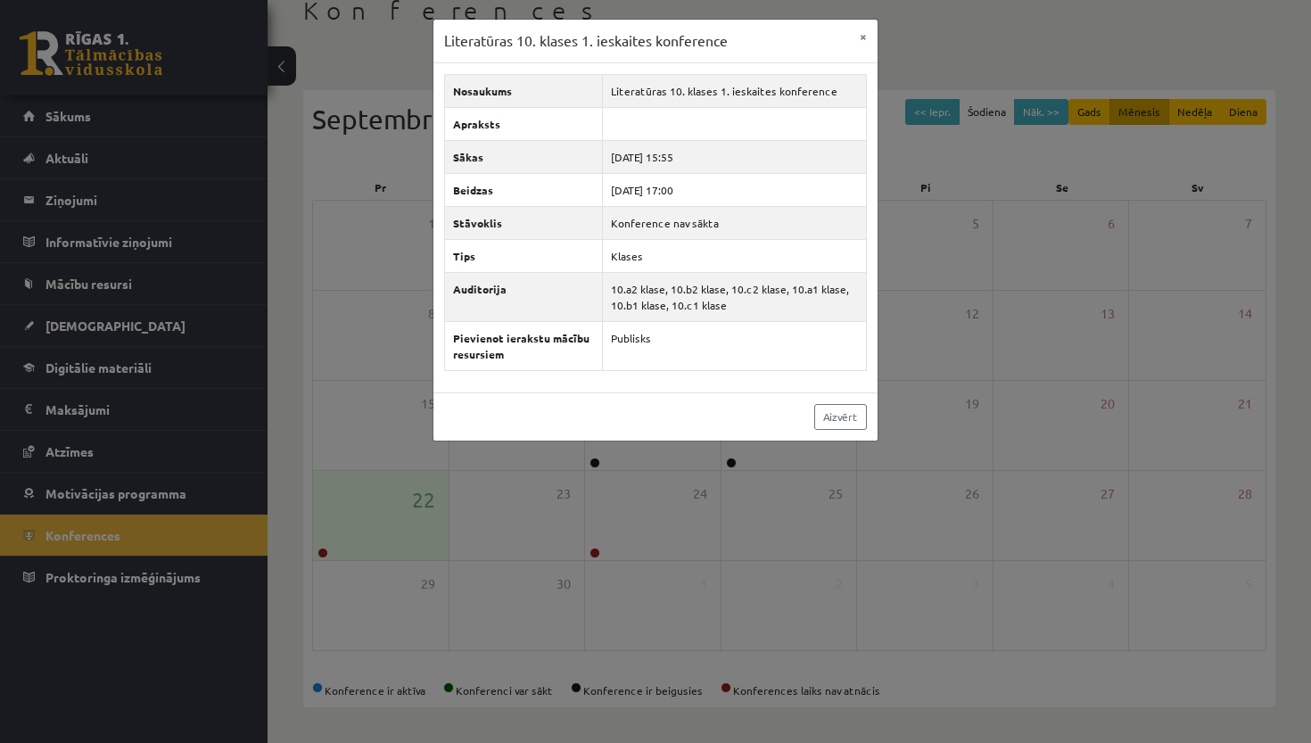
click at [601, 522] on div "Literatūras 10. klases 1. ieskaites konference × Nosaukums Literatūras 10. klas…" at bounding box center [655, 371] width 1311 height 743
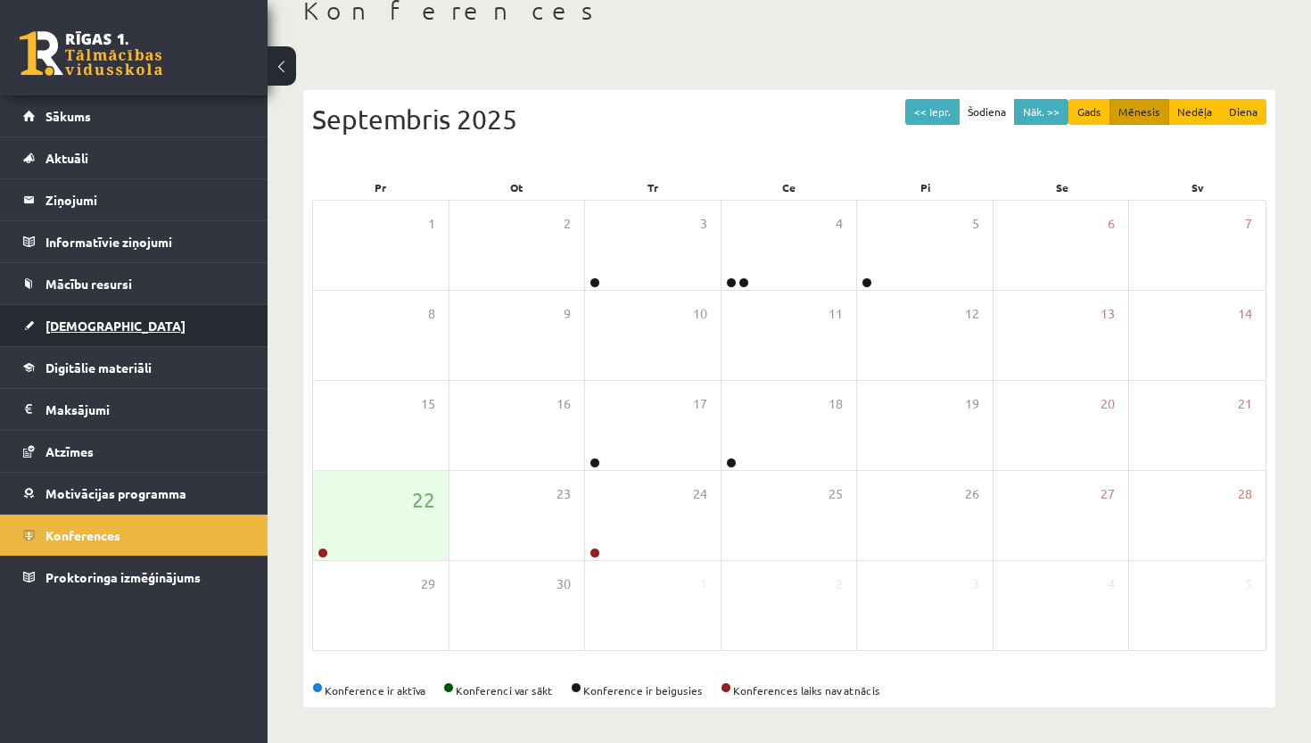
click at [193, 328] on link "[DEMOGRAPHIC_DATA]" at bounding box center [134, 325] width 222 height 41
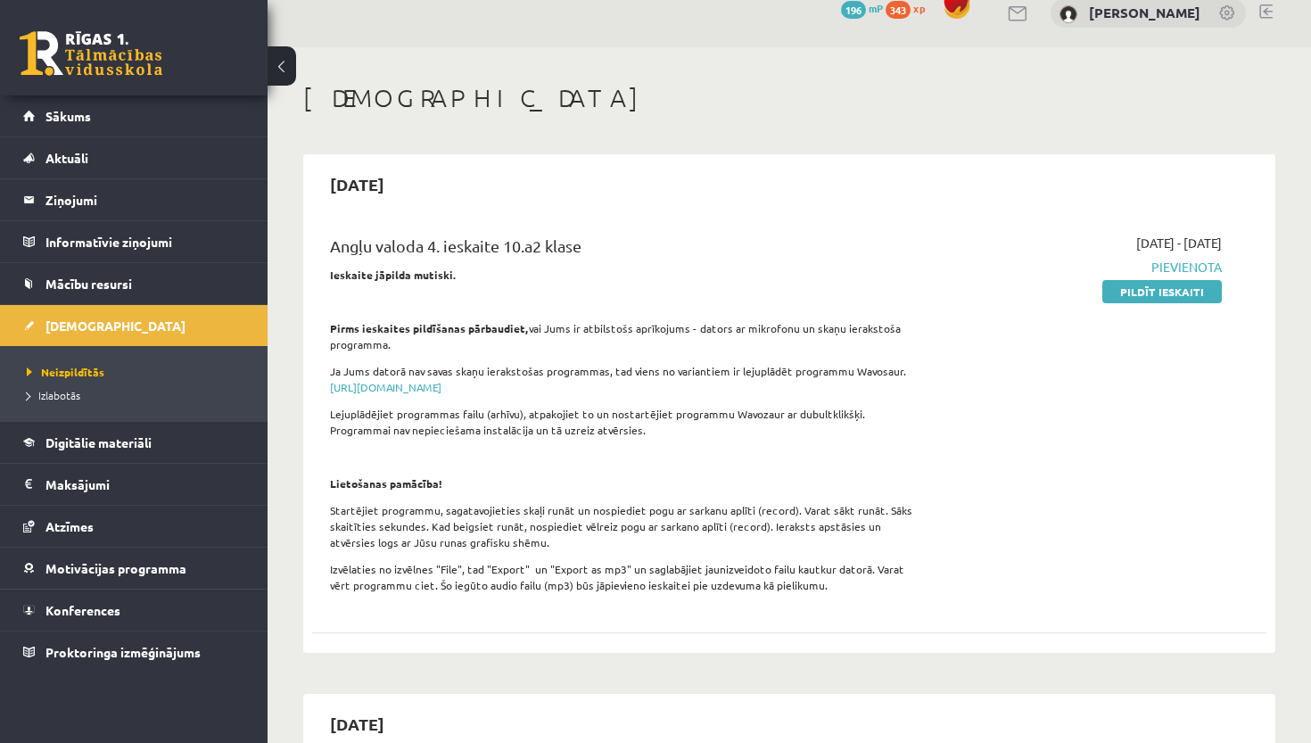
scroll to position [23, 0]
